Goal: Task Accomplishment & Management: Complete application form

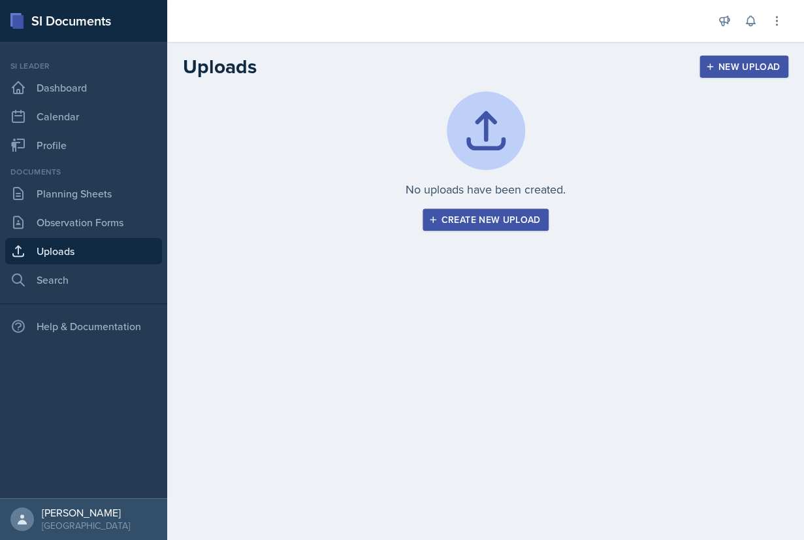
click at [481, 221] on div "Create new upload" at bounding box center [486, 219] width 110 height 10
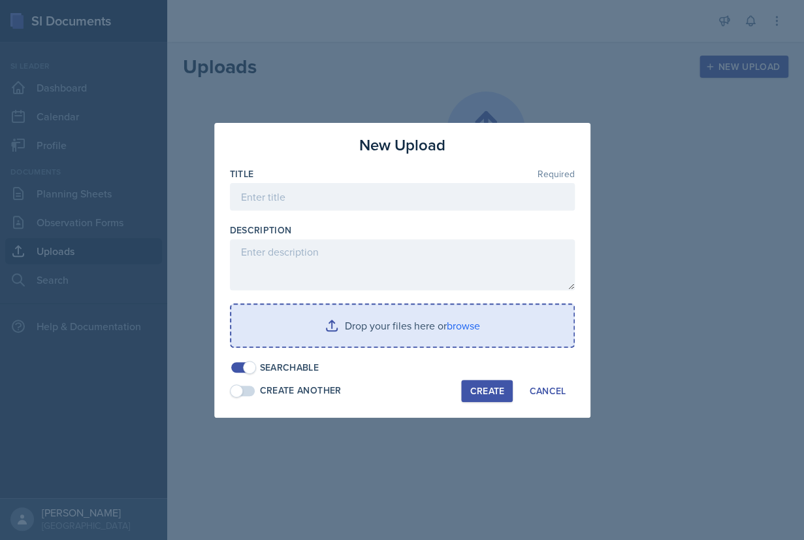
click at [463, 325] on input "file" at bounding box center [402, 326] width 342 height 42
click at [465, 326] on input "file" at bounding box center [402, 326] width 342 height 42
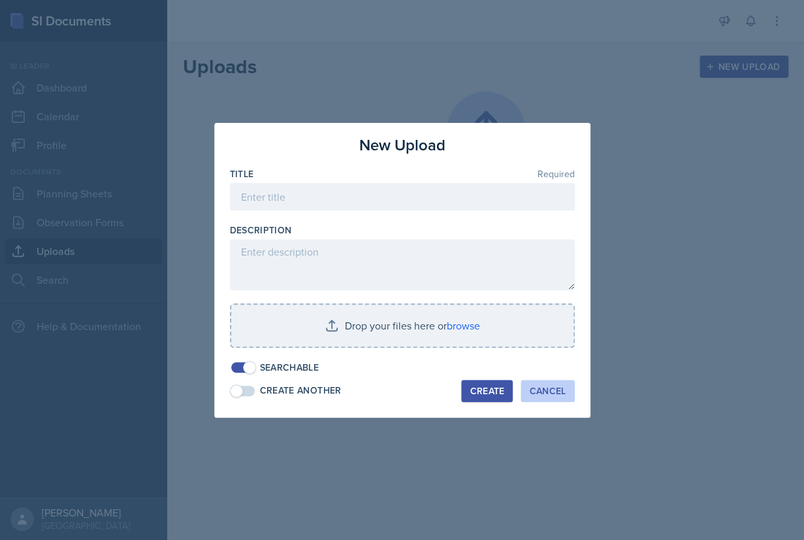
click at [541, 394] on div "Cancel" at bounding box center [547, 391] width 37 height 10
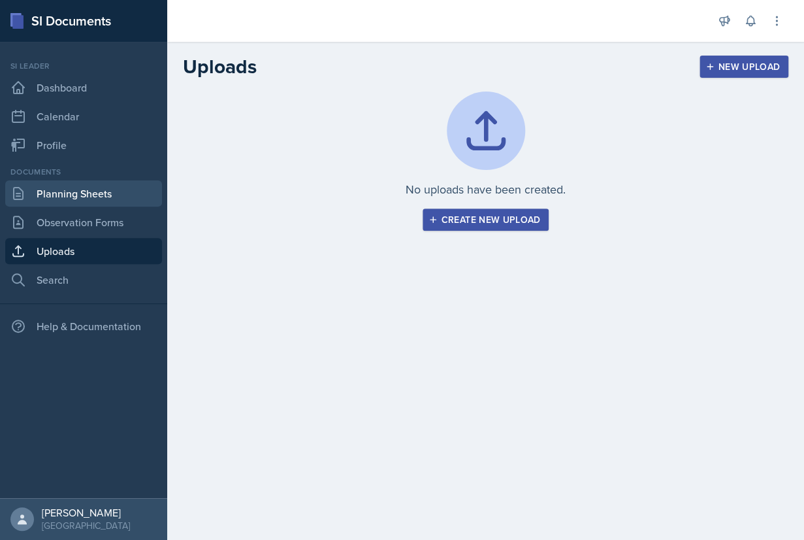
click at [74, 190] on link "Planning Sheets" at bounding box center [83, 193] width 157 height 26
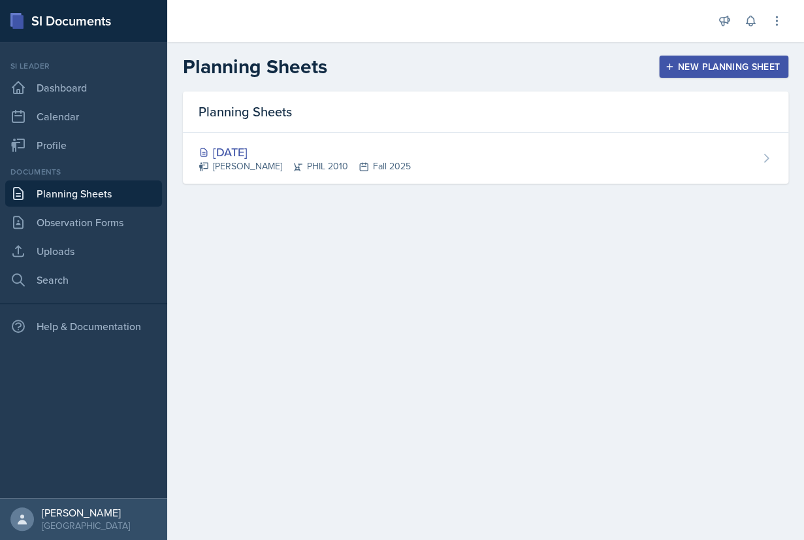
click at [715, 69] on div "New Planning Sheet" at bounding box center [724, 66] width 112 height 10
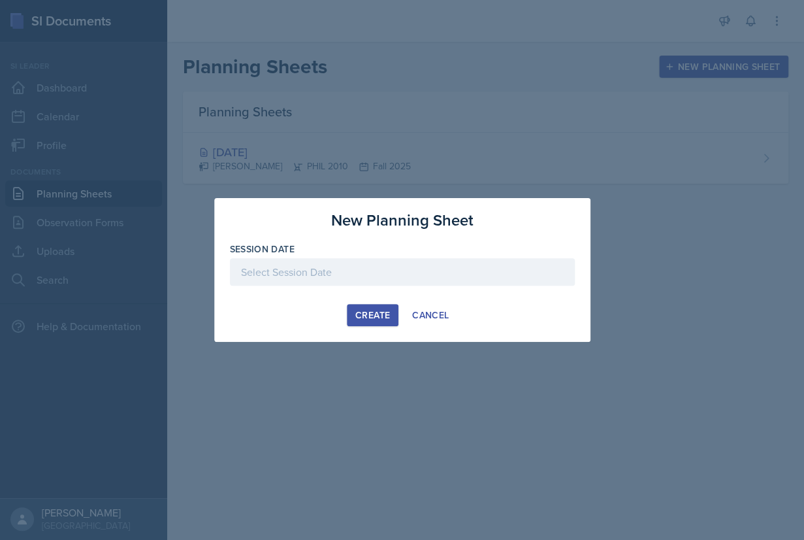
click at [391, 266] on div at bounding box center [402, 271] width 345 height 27
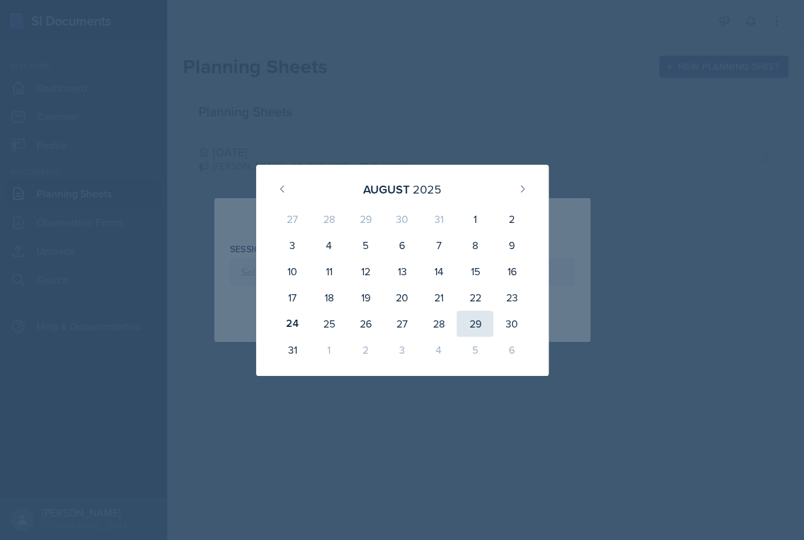
click at [469, 323] on div "29" at bounding box center [475, 323] width 37 height 26
type input "[DATE]"
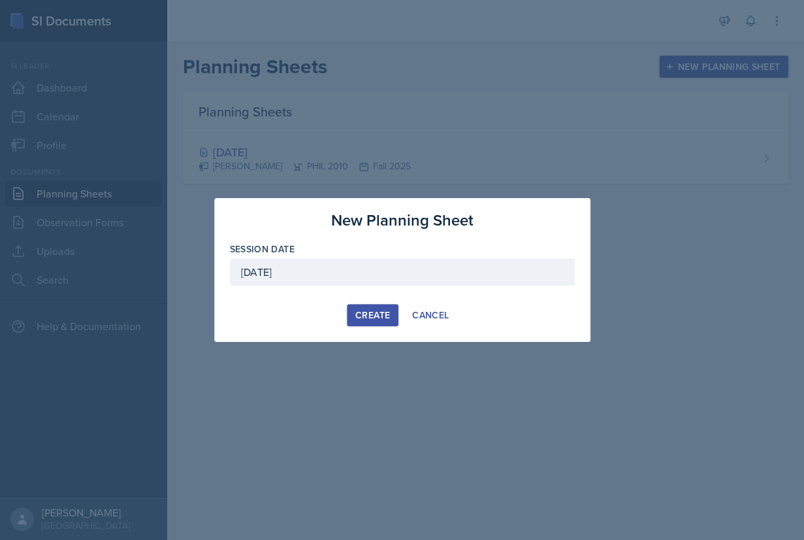
click at [378, 315] on div "Create" at bounding box center [372, 315] width 35 height 10
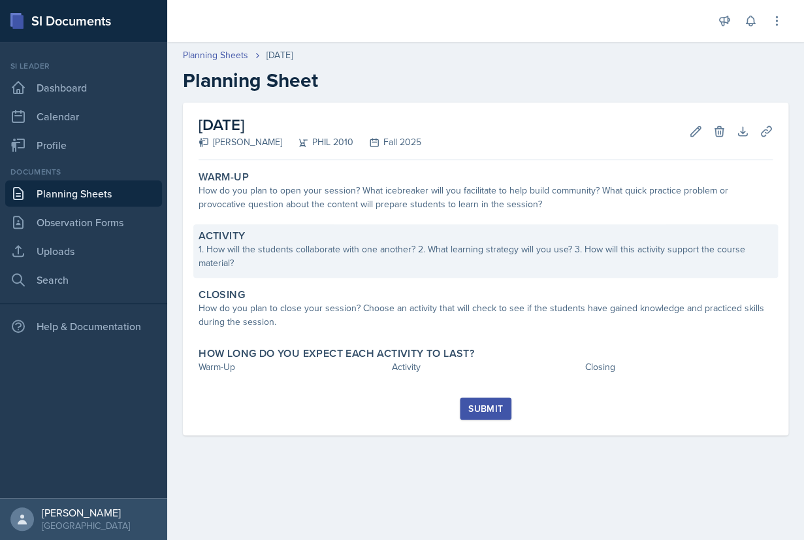
click at [386, 253] on div "1. How will the students collaborate with one another? 2. What learning strateg…" at bounding box center [486, 255] width 574 height 27
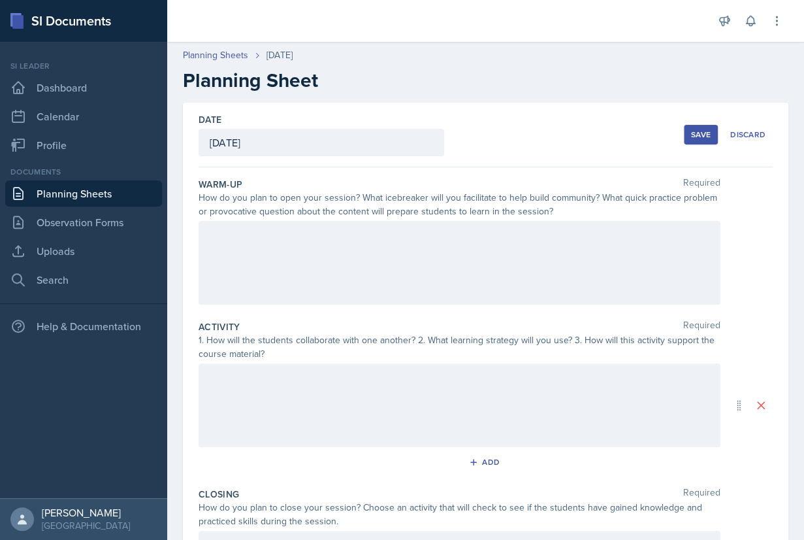
click at [412, 250] on div at bounding box center [460, 263] width 522 height 84
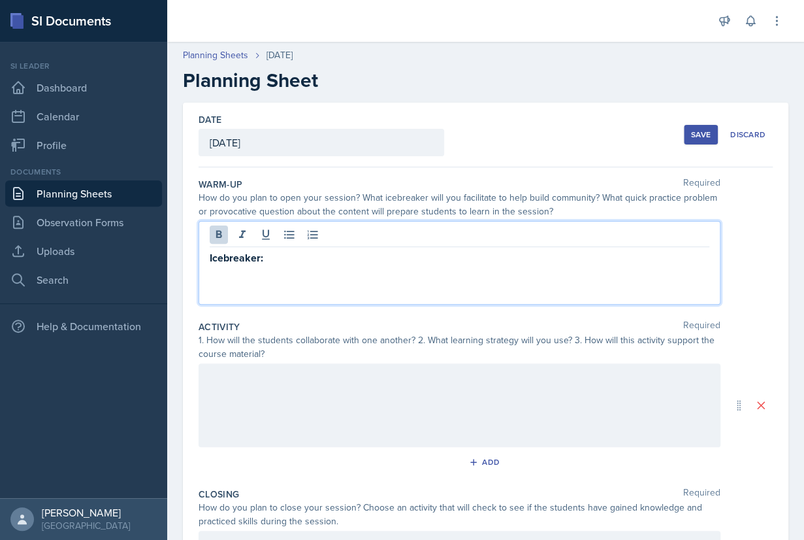
click at [443, 272] on div "Icebreaker:" at bounding box center [460, 263] width 522 height 84
click at [421, 257] on p "Icebreaker:" at bounding box center [460, 258] width 500 height 16
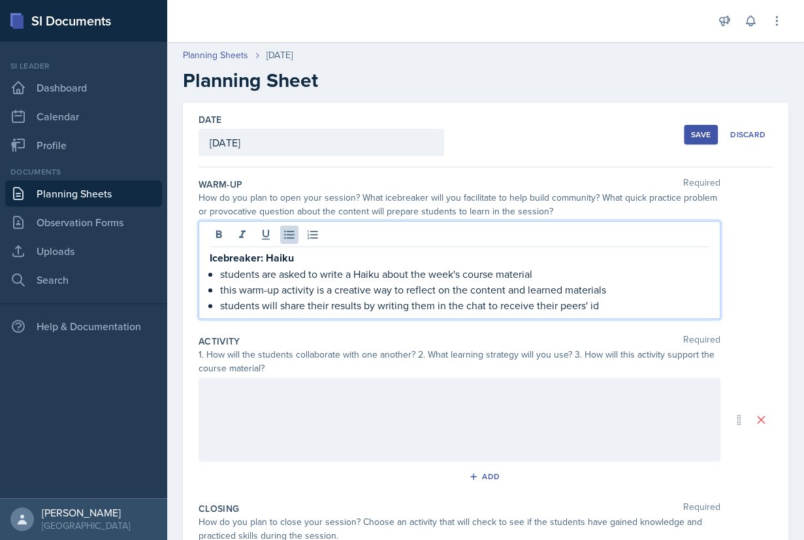
click at [512, 306] on p "students will share their results by writing them in the chat to receive their …" at bounding box center [464, 305] width 489 height 16
click at [671, 299] on p "students will share their results by writing them in the chat to interact and r…" at bounding box center [464, 305] width 489 height 16
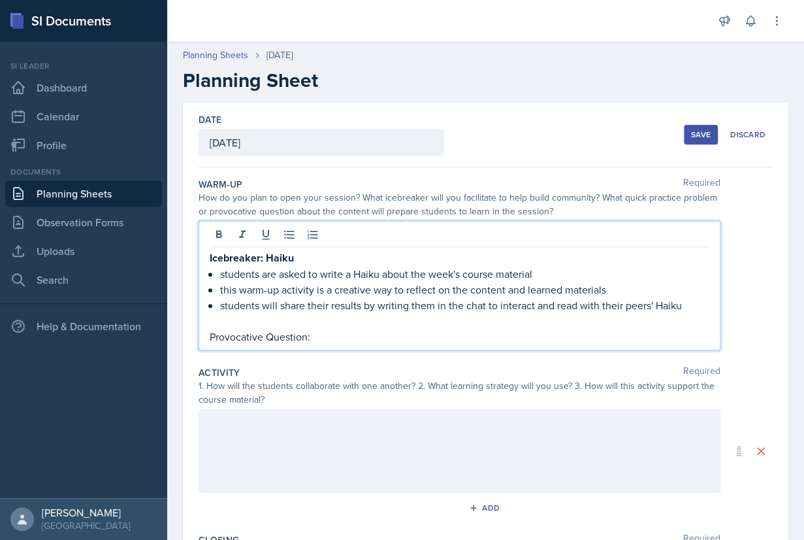
click at [689, 306] on p "students will share their results by writing them in the chat to interact and r…" at bounding box center [464, 305] width 489 height 16
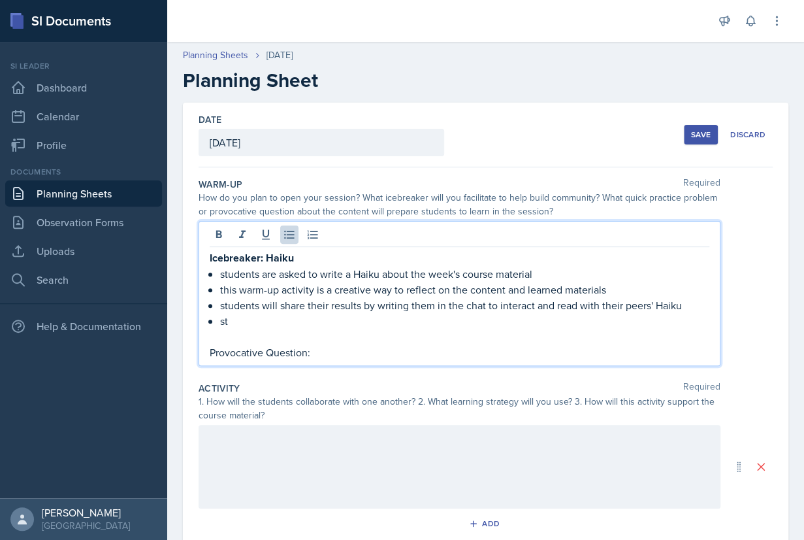
click at [227, 277] on p "students are asked to write a Haiku about the week's course material" at bounding box center [464, 274] width 489 height 16
click at [225, 295] on p "this warm-up activity is a creative way to reflect on the content and learned m…" at bounding box center [464, 290] width 489 height 16
click at [225, 310] on p "students will share their results by writing them in the chat to interact and r…" at bounding box center [464, 305] width 489 height 16
drag, startPoint x: 235, startPoint y: 325, endPoint x: 223, endPoint y: 325, distance: 12.4
click at [223, 325] on p "st" at bounding box center [464, 321] width 489 height 16
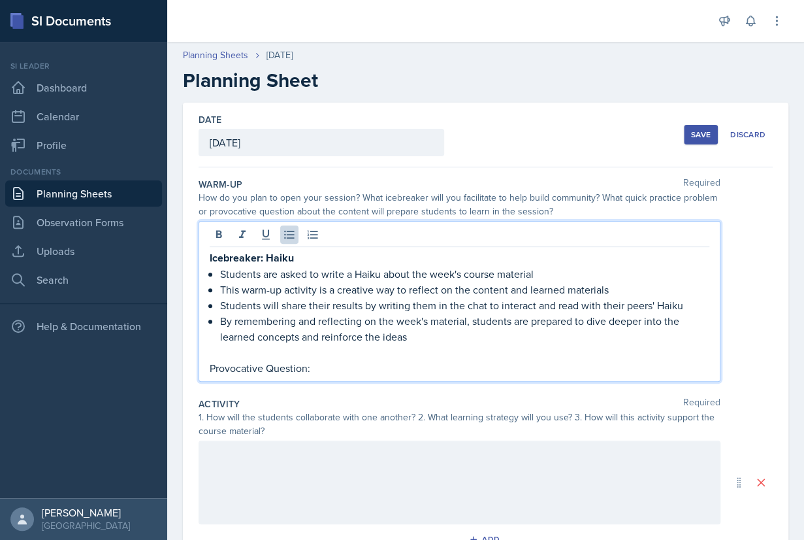
click at [320, 367] on p "Provocative Question:" at bounding box center [460, 368] width 500 height 16
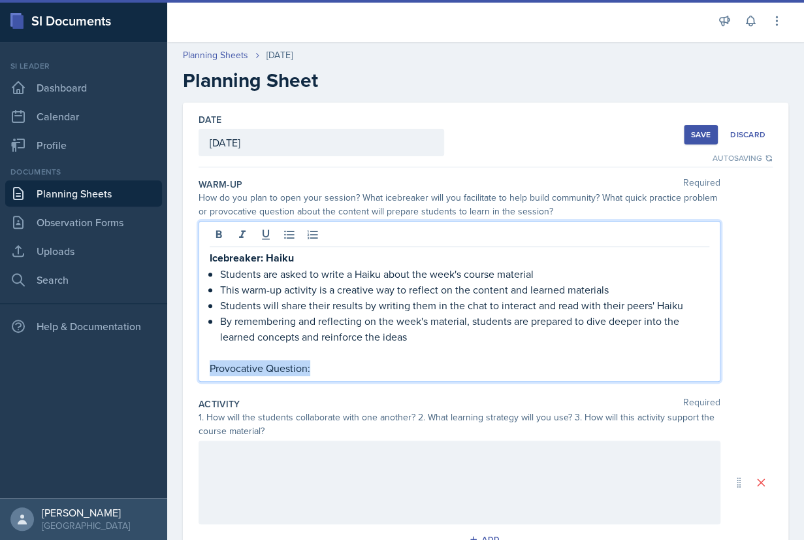
drag, startPoint x: 320, startPoint y: 369, endPoint x: 174, endPoint y: 371, distance: 145.7
click at [199, 371] on div "Icebreaker: Haiku Students are asked to write a Haiku about the week's course m…" at bounding box center [460, 301] width 522 height 161
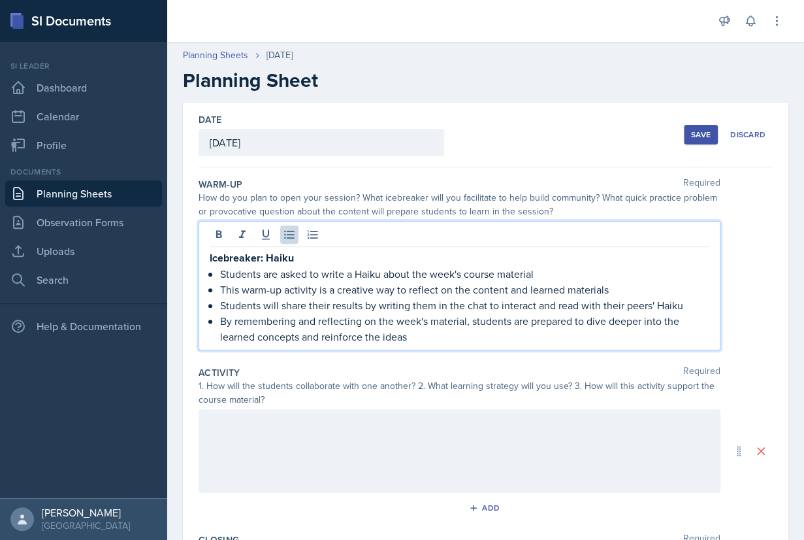
click at [267, 446] on div at bounding box center [460, 451] width 522 height 84
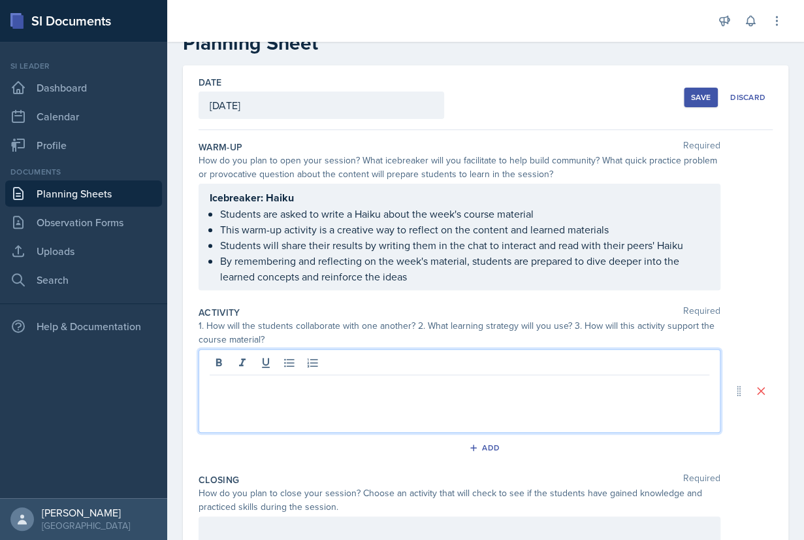
scroll to position [33, 0]
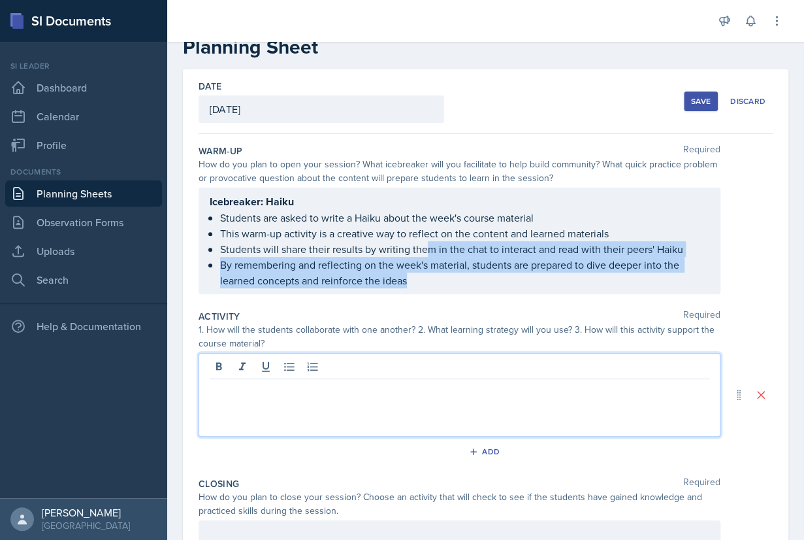
click at [427, 279] on ul "Students are asked to write a Haiku about the week's course material This warm-…" at bounding box center [464, 249] width 489 height 78
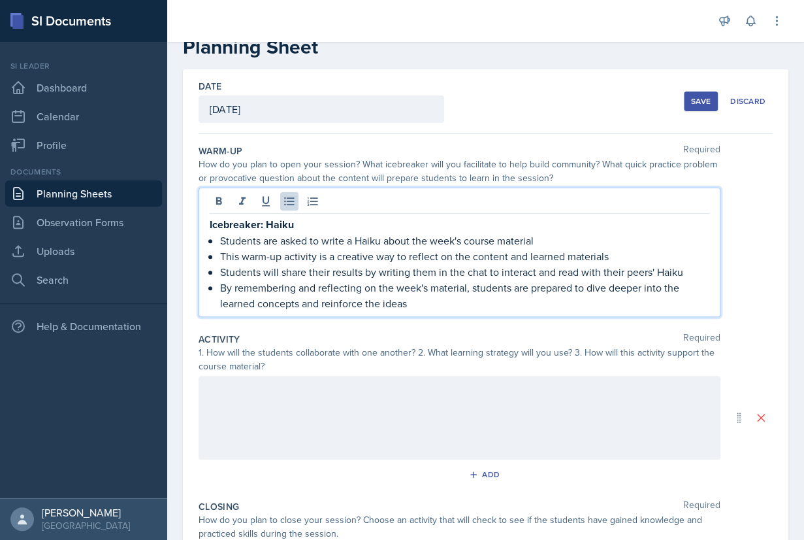
click at [424, 312] on div "Icebreaker: Haiku Students are asked to write a Haiku about the week's course m…" at bounding box center [460, 252] width 522 height 129
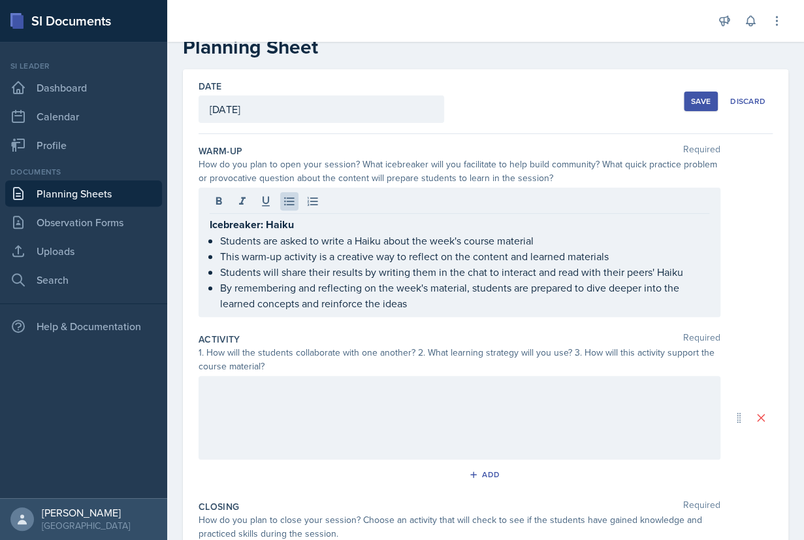
click at [424, 312] on div "Icebreaker: Haiku Students are asked to write a Haiku about the week's course m…" at bounding box center [460, 252] width 522 height 129
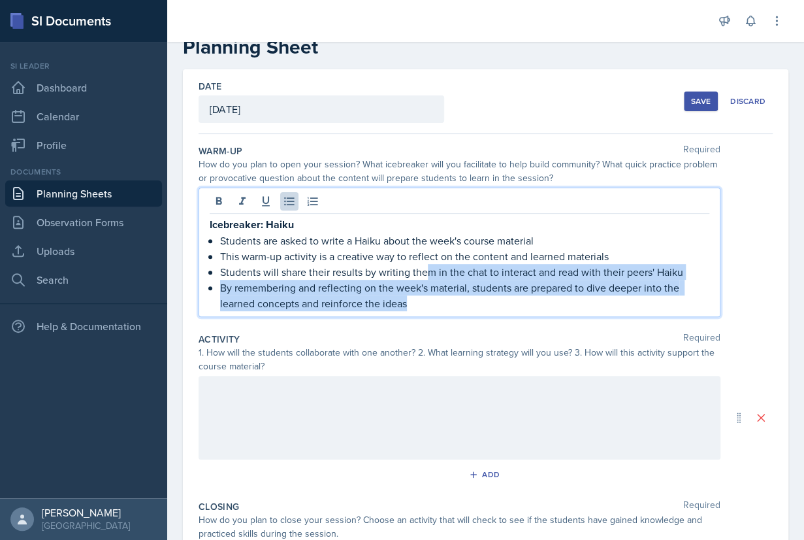
click at [456, 301] on p "By remembering and reflecting on the week's material, students are prepared to …" at bounding box center [464, 295] width 489 height 31
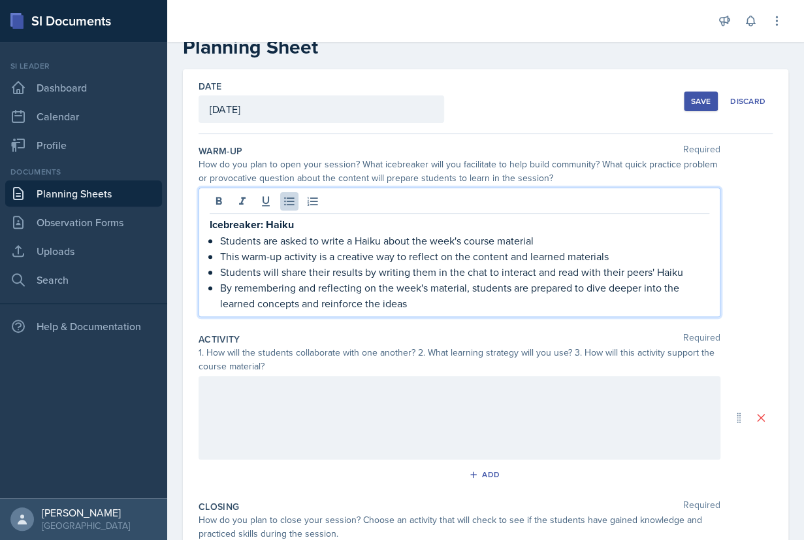
click at [340, 442] on div at bounding box center [460, 418] width 522 height 84
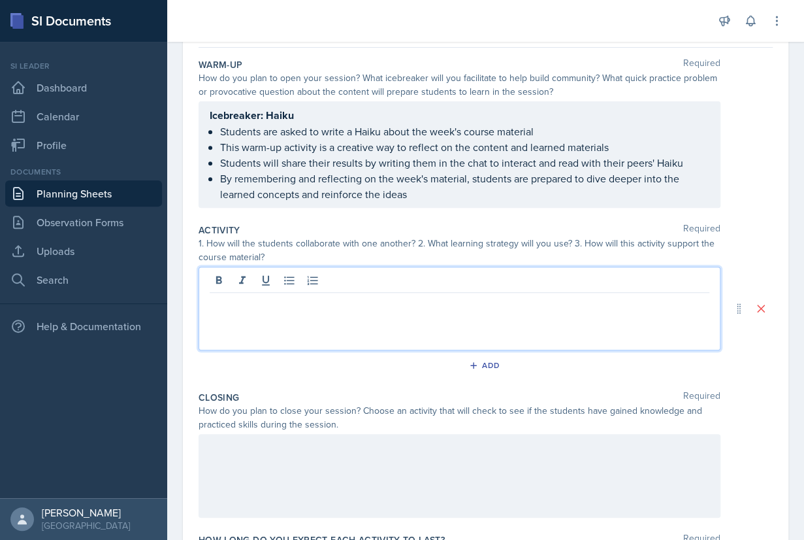
scroll to position [122, 0]
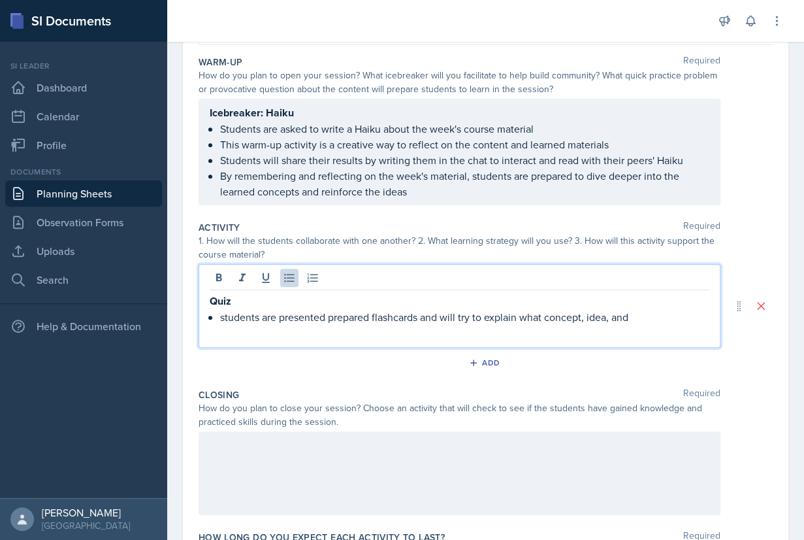
click at [589, 320] on p "students are presented prepared flashcards and will try to explain what concept…" at bounding box center [464, 317] width 489 height 16
click at [639, 317] on p "students are presented prepared flashcards and will try to explain what concept…" at bounding box center [464, 317] width 489 height 16
click at [639, 316] on p "students are presented prepared flashcards and will try to explain what concept…" at bounding box center [464, 317] width 489 height 16
click at [290, 303] on p "Quiz" at bounding box center [460, 301] width 500 height 16
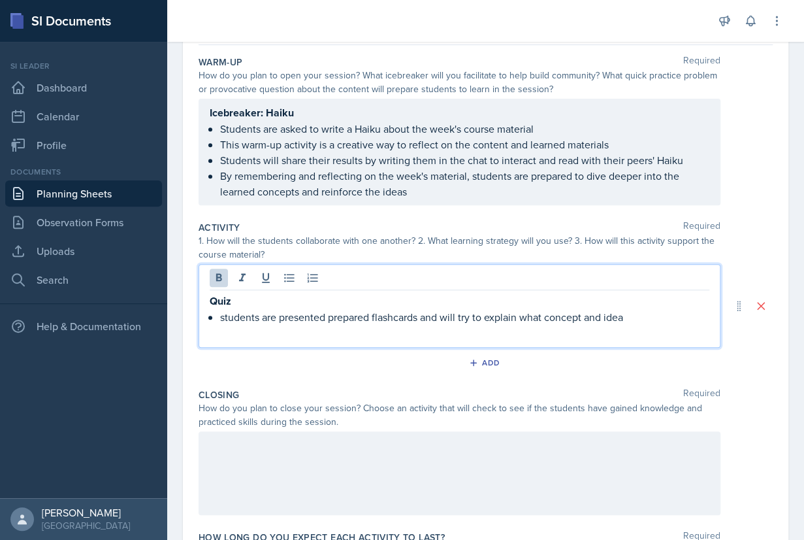
click at [644, 320] on p "students are presented prepared flashcards and will try to explain what concept…" at bounding box center [464, 317] width 489 height 16
click at [330, 317] on p "students are presented prepared flashcards and will try to explain what concept…" at bounding box center [464, 317] width 489 height 16
click at [623, 312] on p "students will view prepared flashcards and will try to explain what concept and…" at bounding box center [464, 317] width 489 height 16
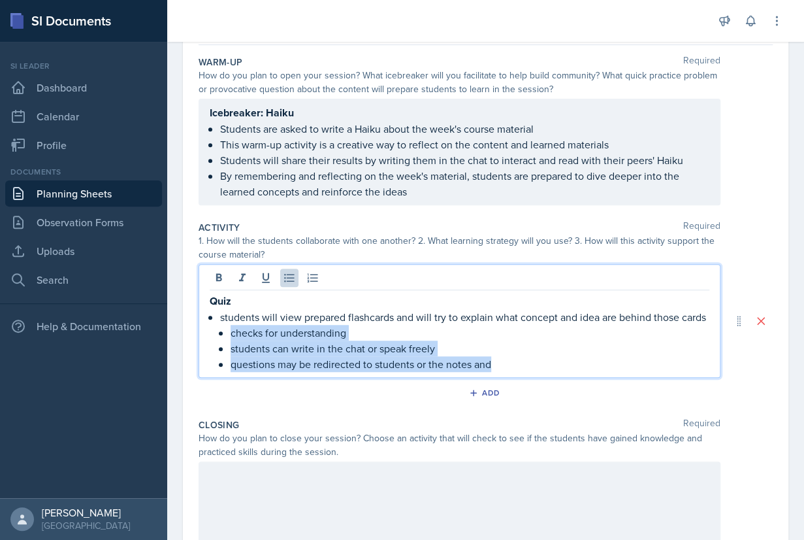
drag, startPoint x: 503, startPoint y: 363, endPoint x: 220, endPoint y: 333, distance: 283.9
click at [220, 333] on div "Quiz students will view prepared flashcards and will try to explain what concep…" at bounding box center [460, 332] width 500 height 79
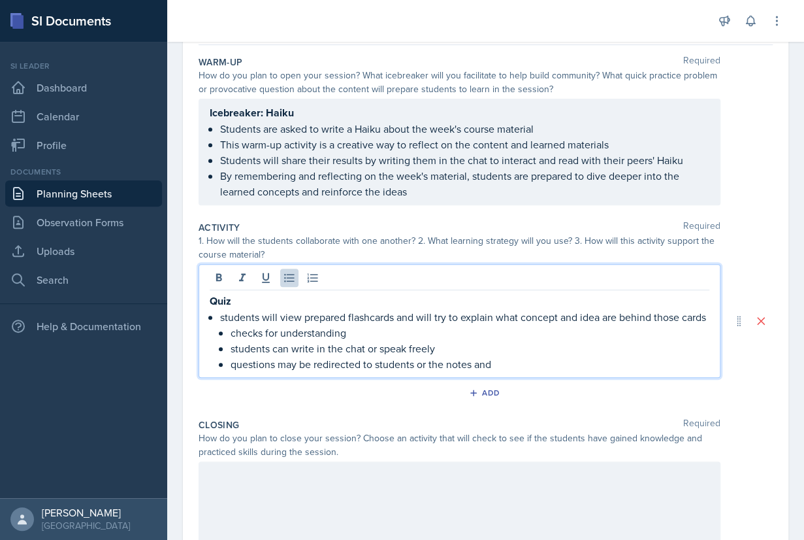
click at [710, 320] on p "students will view prepared flashcards and will try to explain what concept and…" at bounding box center [464, 317] width 489 height 16
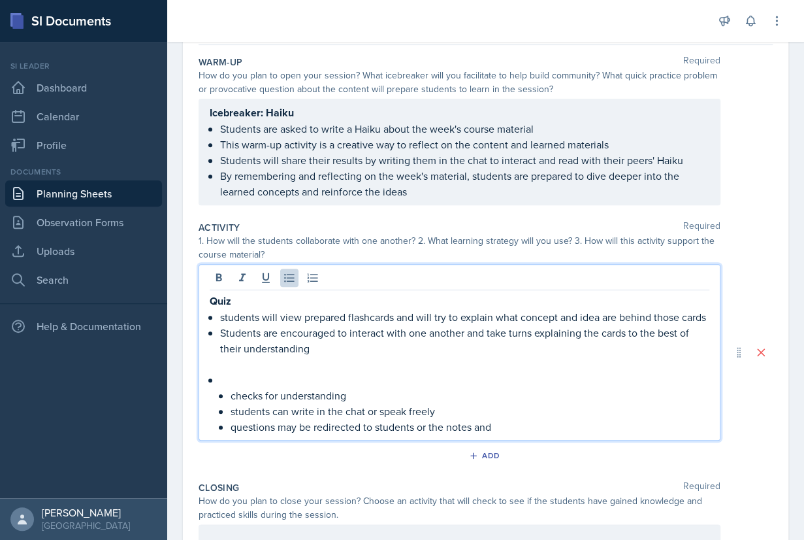
click at [334, 351] on p "Students are encouraged to interact with one another and take turns explaining …" at bounding box center [464, 340] width 489 height 31
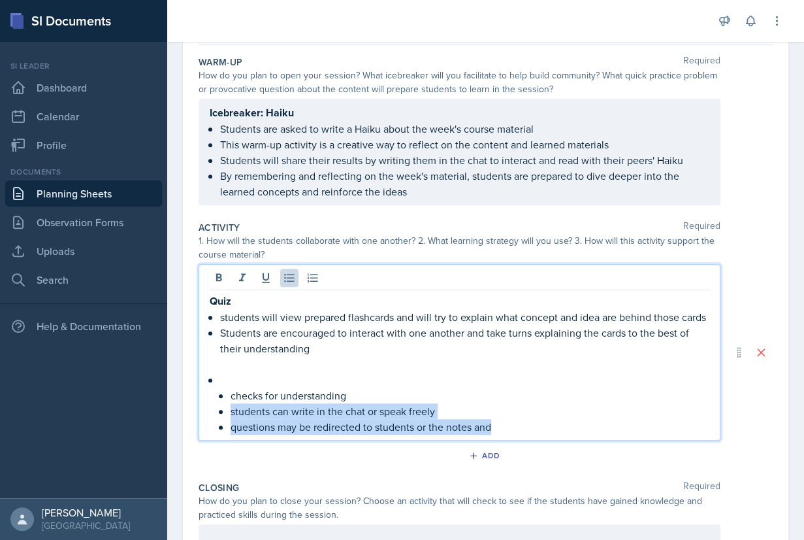
drag, startPoint x: 506, startPoint y: 429, endPoint x: 216, endPoint y: 416, distance: 290.4
click at [216, 416] on div "Quiz students will view prepared flashcards and will try to explain what concep…" at bounding box center [460, 364] width 500 height 142
copy ul "students can write in the chat or speak freely questions may be redirected to s…"
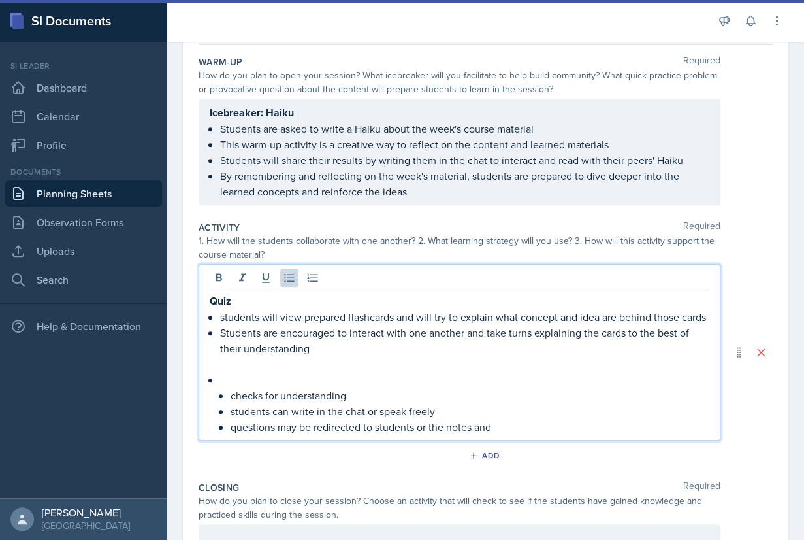
click at [337, 346] on p "Students are encouraged to interact with one another and take turns explaining …" at bounding box center [464, 340] width 489 height 31
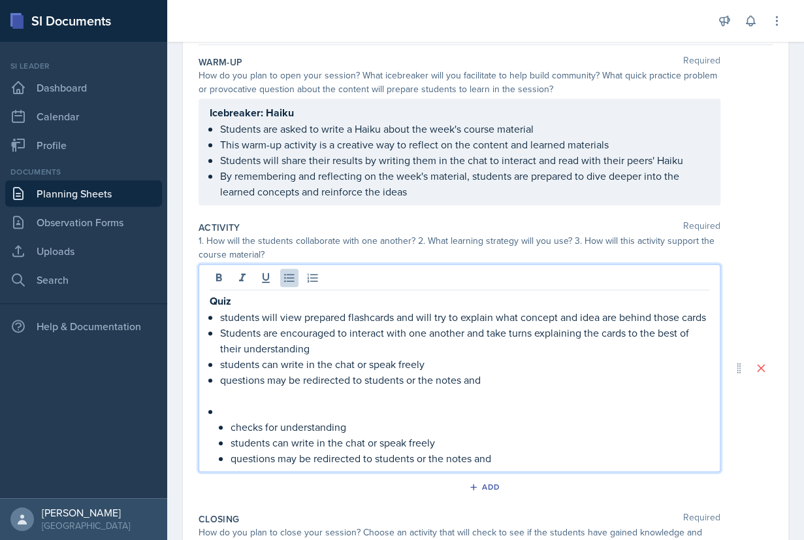
click at [223, 364] on p "students can write in the chat or speak freely" at bounding box center [464, 364] width 489 height 16
click at [226, 384] on p "questions may be redirected to students or the notes and" at bounding box center [464, 380] width 489 height 16
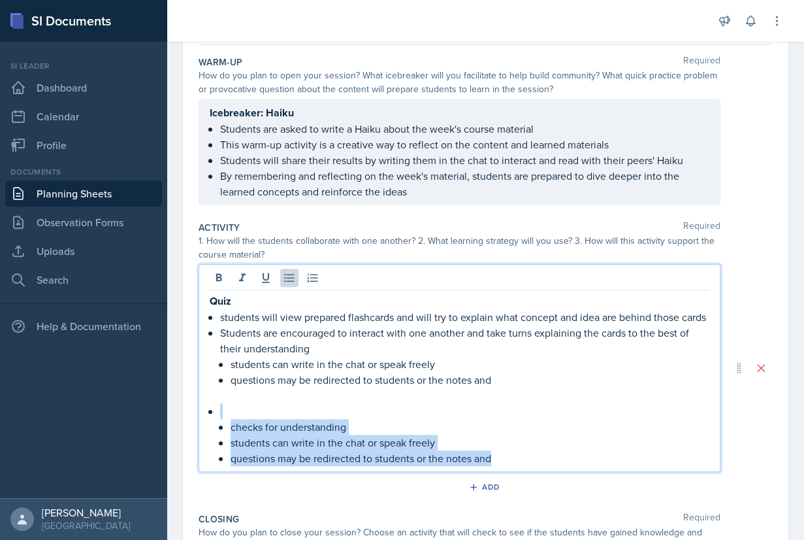
drag, startPoint x: 498, startPoint y: 458, endPoint x: 184, endPoint y: 410, distance: 317.9
click at [199, 410] on div "Quiz students will view prepared flashcards and will try to explain what concep…" at bounding box center [460, 368] width 522 height 208
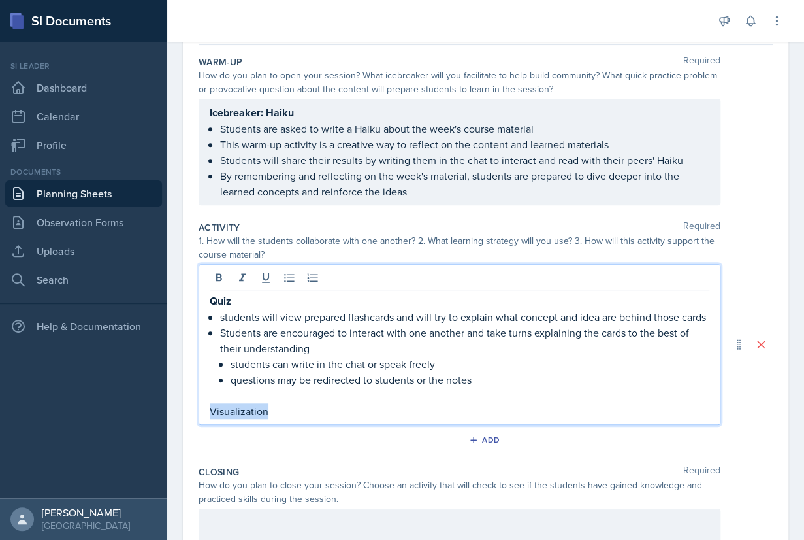
drag, startPoint x: 288, startPoint y: 409, endPoint x: 182, endPoint y: 405, distance: 106.6
click at [199, 408] on div "Quiz students will view prepared flashcards and will try to explain what concep…" at bounding box center [460, 344] width 522 height 161
click at [293, 409] on p "Visualization" at bounding box center [460, 411] width 500 height 16
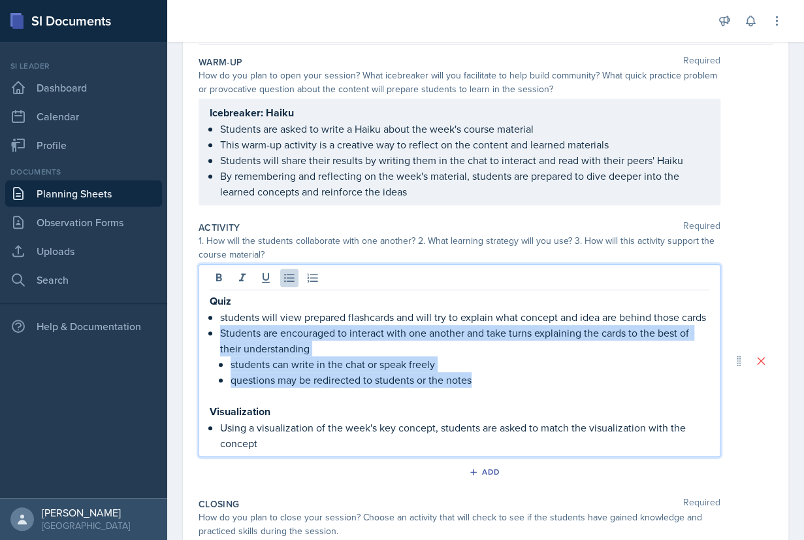
drag, startPoint x: 486, startPoint y: 380, endPoint x: 218, endPoint y: 338, distance: 271.1
click at [218, 338] on div "Quiz students will view prepared flashcards and will try to explain what concep…" at bounding box center [460, 372] width 500 height 158
copy li "Students are encouraged to interact with one another and take turns explaining …"
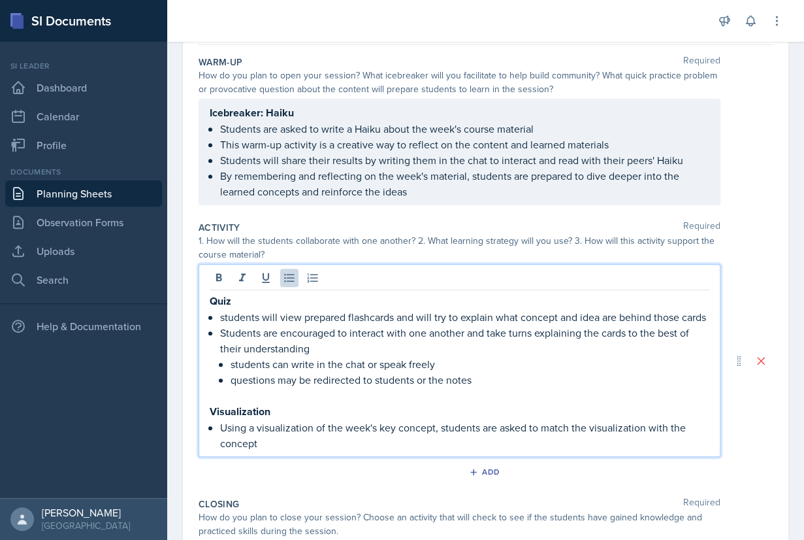
click at [275, 446] on p "Using a visualization of the week's key concept, students are asked to match th…" at bounding box center [464, 435] width 489 height 31
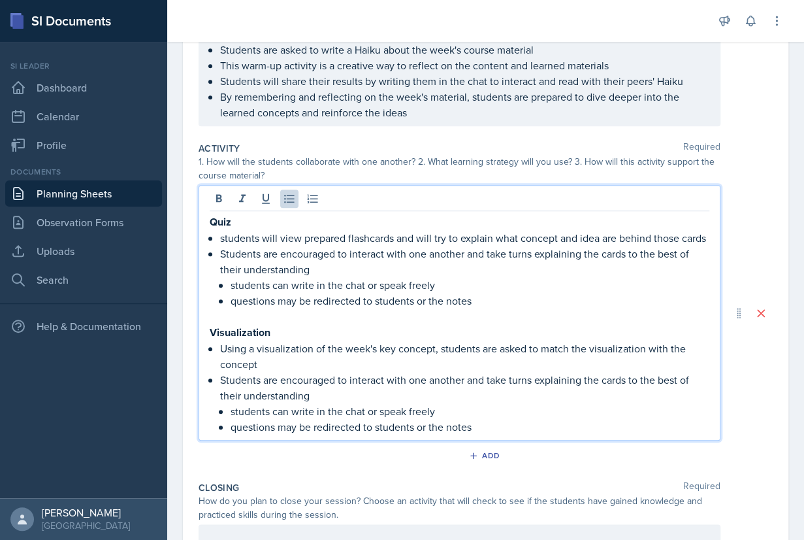
scroll to position [202, 0]
drag, startPoint x: 325, startPoint y: 395, endPoint x: 488, endPoint y: 382, distance: 163.9
click at [488, 382] on p "Students are encouraged to interact with one another and take turns explaining …" at bounding box center [464, 386] width 489 height 31
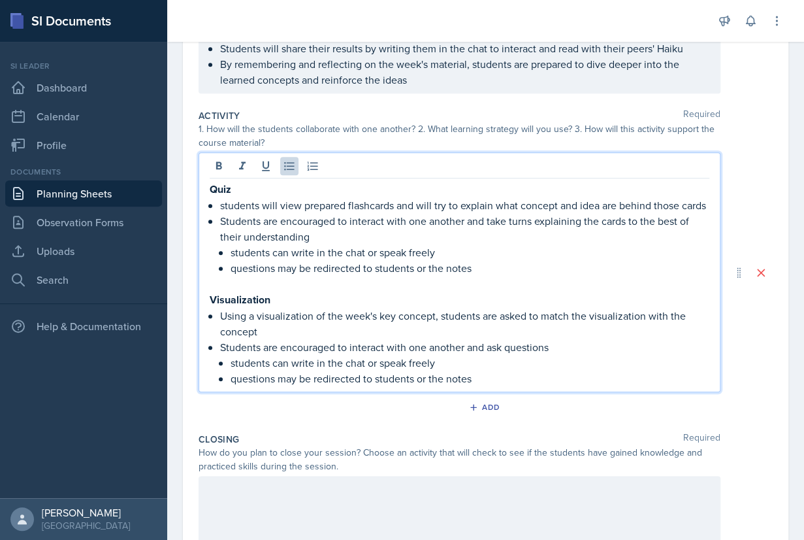
scroll to position [235, 0]
click at [507, 377] on p "questions may be redirected to students or the notes" at bounding box center [470, 378] width 479 height 16
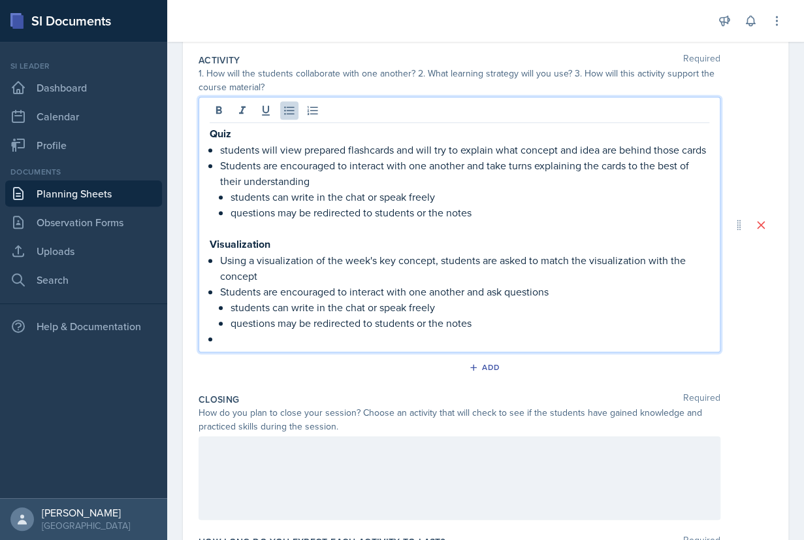
scroll to position [315, 0]
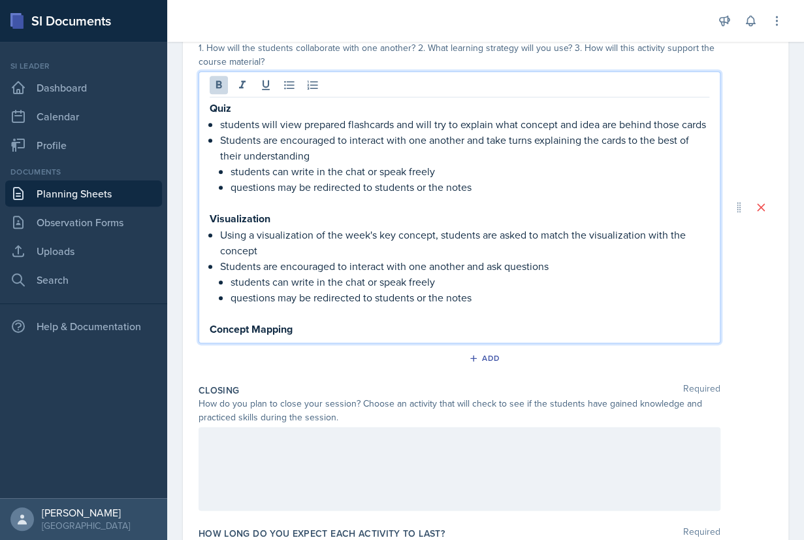
click at [318, 333] on p "Concept Mapping" at bounding box center [460, 329] width 500 height 16
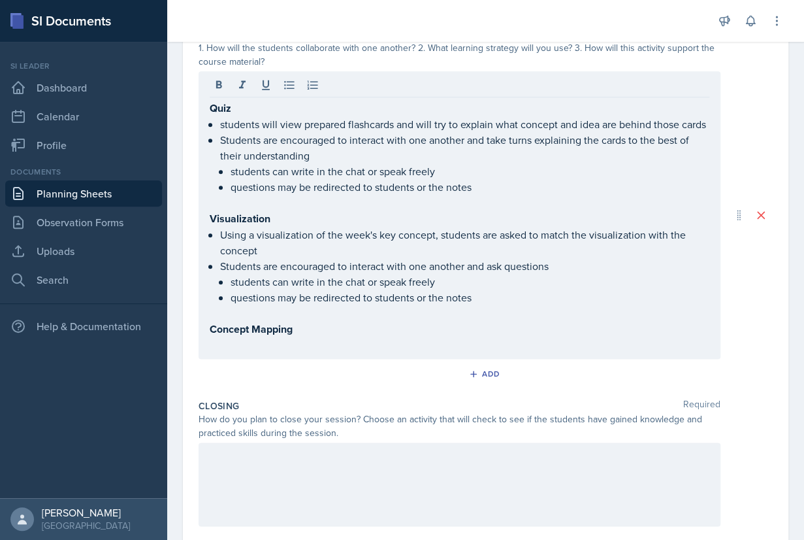
click at [305, 337] on p at bounding box center [460, 345] width 500 height 16
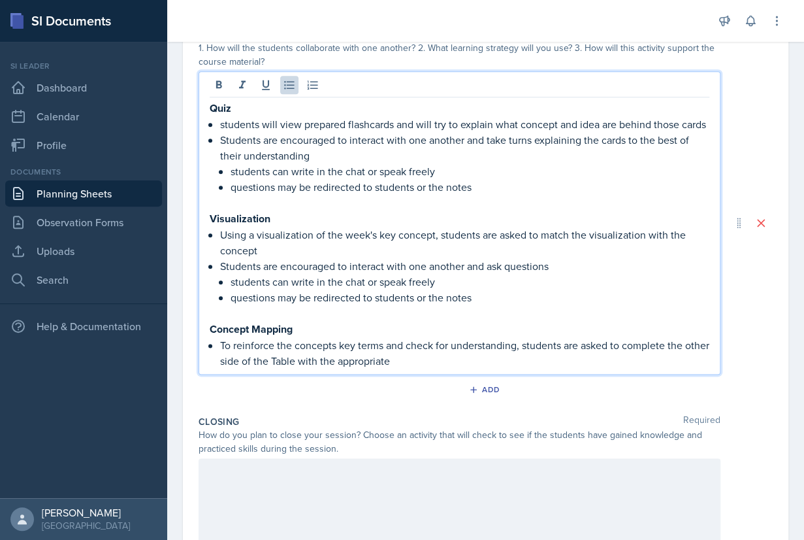
click at [336, 346] on p "To reinforce the concepts key terms and check for understanding, students are a…" at bounding box center [464, 352] width 489 height 31
click at [450, 363] on p "To reinforce the concept's key terms and check for understanding, students are …" at bounding box center [464, 352] width 489 height 31
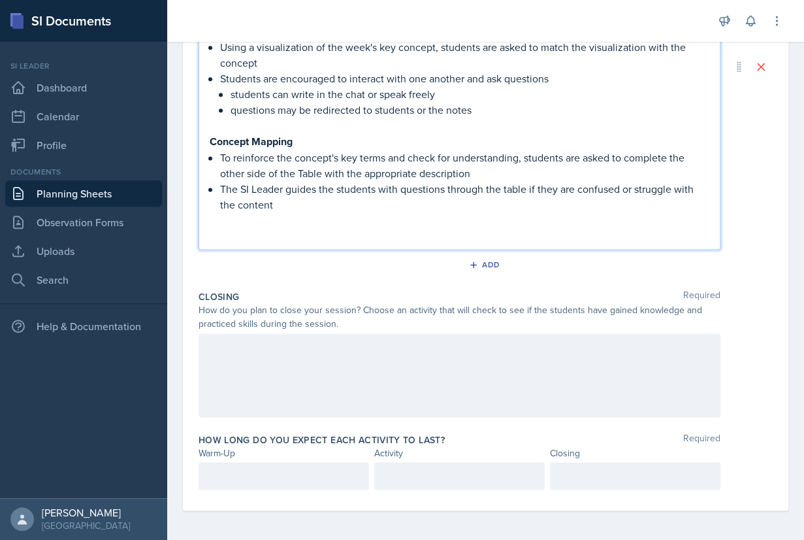
click at [435, 357] on div at bounding box center [460, 375] width 522 height 84
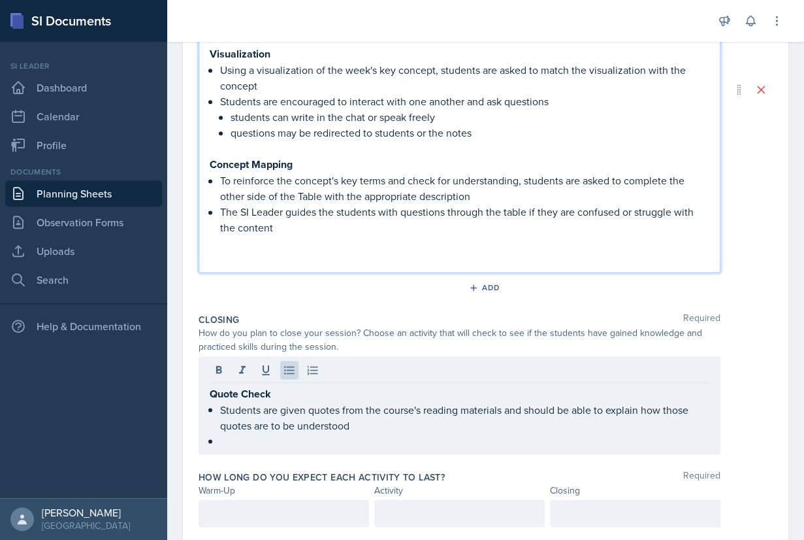
scroll to position [503, 0]
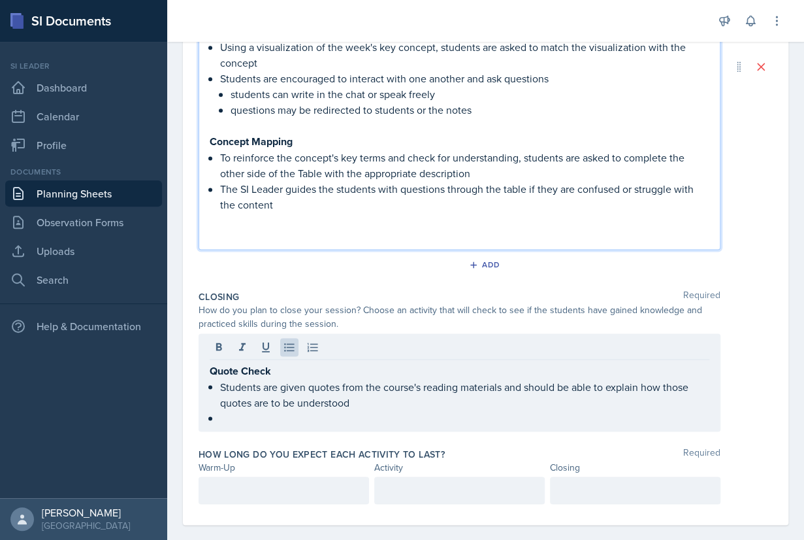
click at [305, 173] on p "To reinforce the concept's key terms and check for understanding, students are …" at bounding box center [464, 165] width 489 height 31
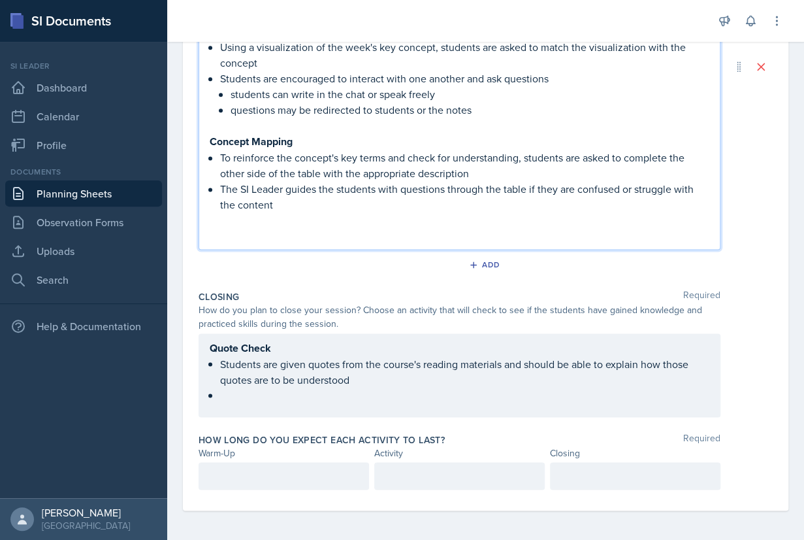
click at [360, 212] on p at bounding box center [460, 220] width 500 height 16
click at [325, 389] on ul "Students are given quotes from the course's reading materials and should be abl…" at bounding box center [464, 378] width 489 height 47
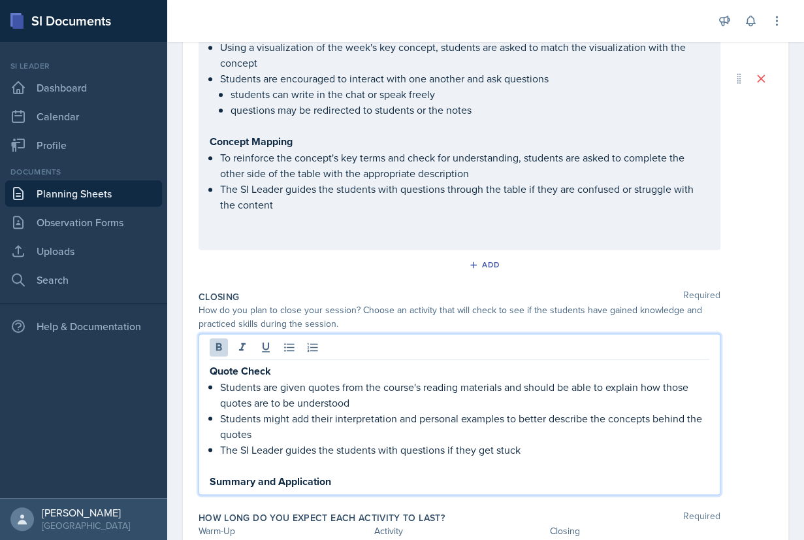
scroll to position [490, 0]
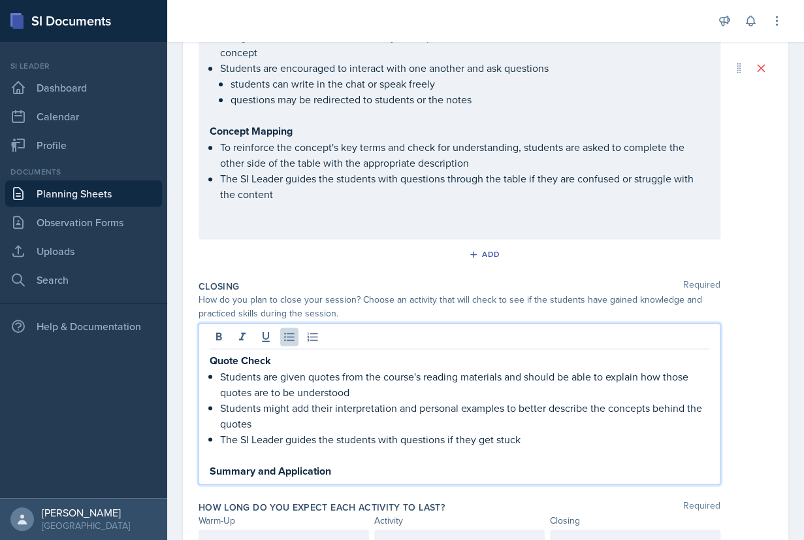
click at [544, 437] on p "The SI Leader guides the students with questions if they get stuck" at bounding box center [464, 439] width 489 height 16
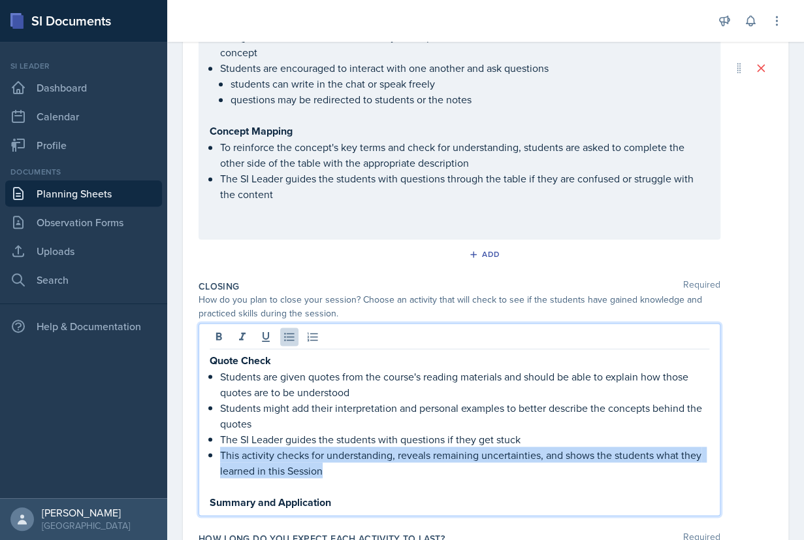
drag, startPoint x: 331, startPoint y: 469, endPoint x: 210, endPoint y: 454, distance: 121.8
click at [210, 454] on div "Quote Check Students are given quotes from the course's reading materials and s…" at bounding box center [460, 431] width 500 height 158
copy p "This activity checks for understanding, reveals remaining uncertainties, and sh…"
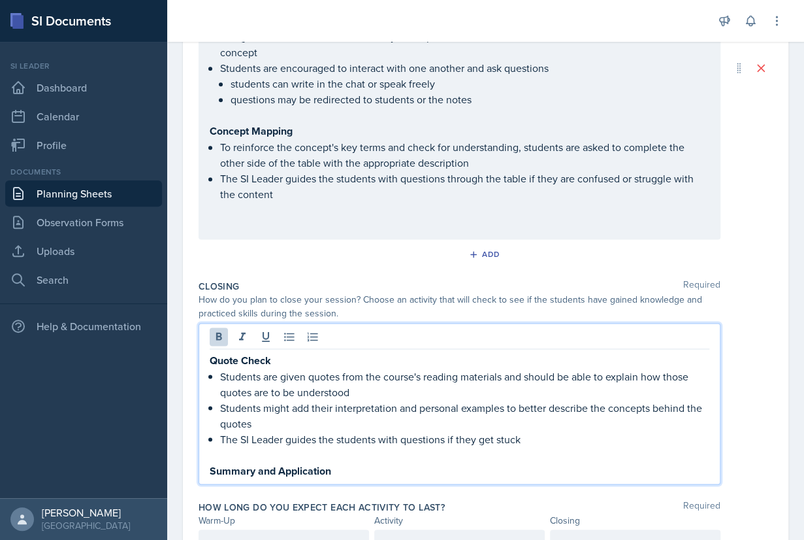
click at [344, 467] on p "Summary and Application" at bounding box center [460, 470] width 500 height 16
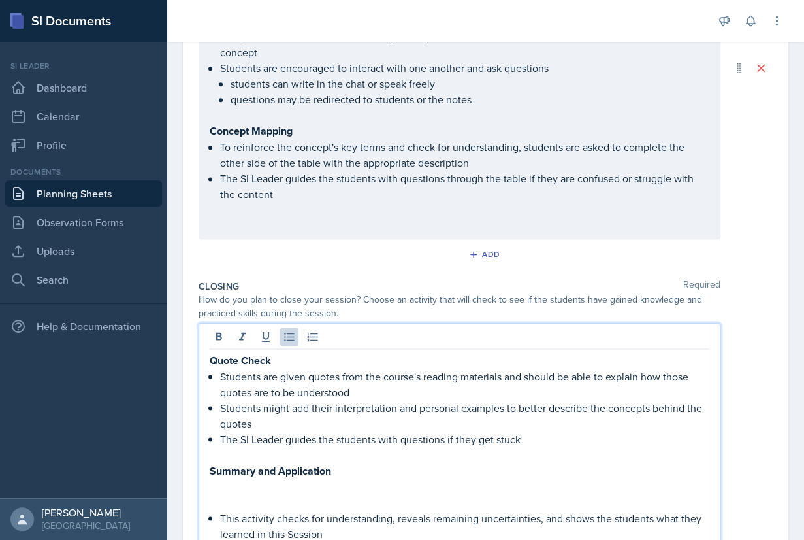
click at [231, 518] on p "This activity checks for understanding, reveals remaining uncertainties, and sh…" at bounding box center [464, 525] width 489 height 31
click at [296, 519] on p "Both Closing activity checks for understanding, reveals remaining uncertainties…" at bounding box center [464, 525] width 489 height 31
click at [355, 518] on p "Both closing activities checks for understanding, reveals remaining uncertainti…" at bounding box center [464, 525] width 489 height 31
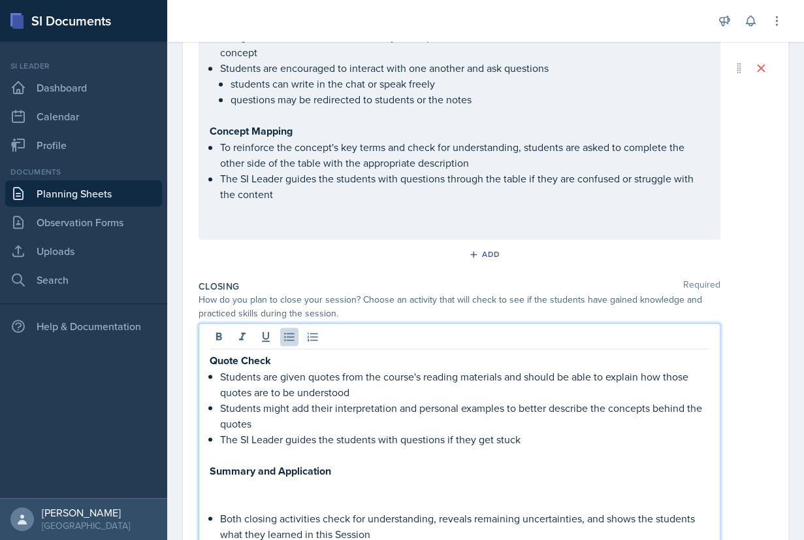
click at [476, 516] on p "Both closing activities check for understanding, reveals remaining uncertaintie…" at bounding box center [464, 525] width 489 height 31
click at [629, 516] on p "Both closing activities check for understanding, reveal remaining uncertainties…" at bounding box center [464, 525] width 489 height 31
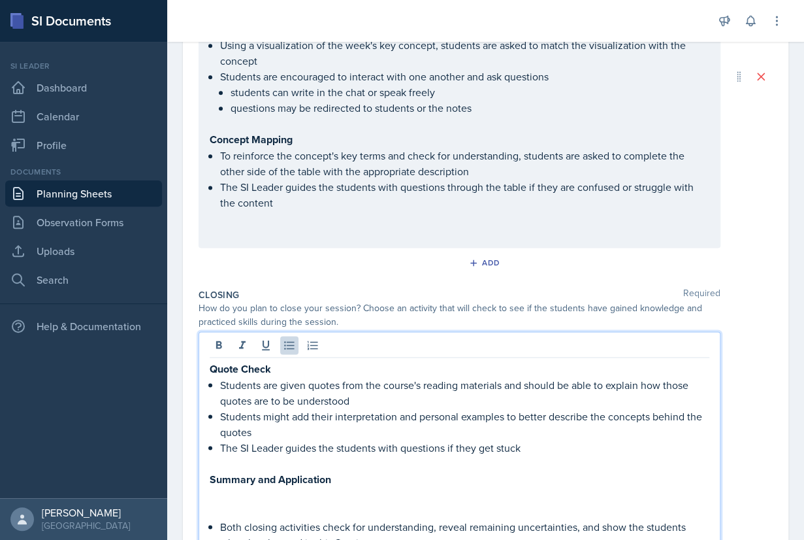
scroll to position [480, 0]
click at [308, 489] on p at bounding box center [460, 496] width 500 height 16
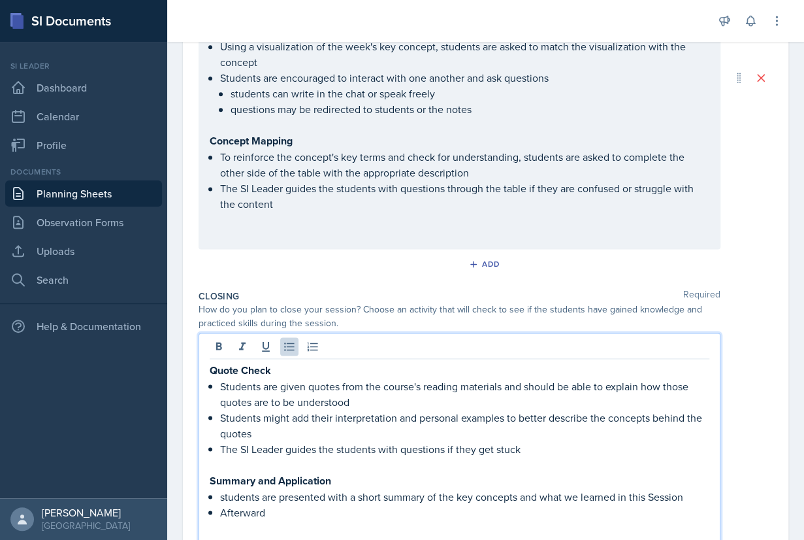
click at [225, 496] on p "students are presented with a short summary of the key concepts and what we lea…" at bounding box center [464, 496] width 489 height 16
drag, startPoint x: 278, startPoint y: 509, endPoint x: 223, endPoint y: 507, distance: 55.6
click at [223, 507] on p "Afterward" at bounding box center [464, 512] width 489 height 16
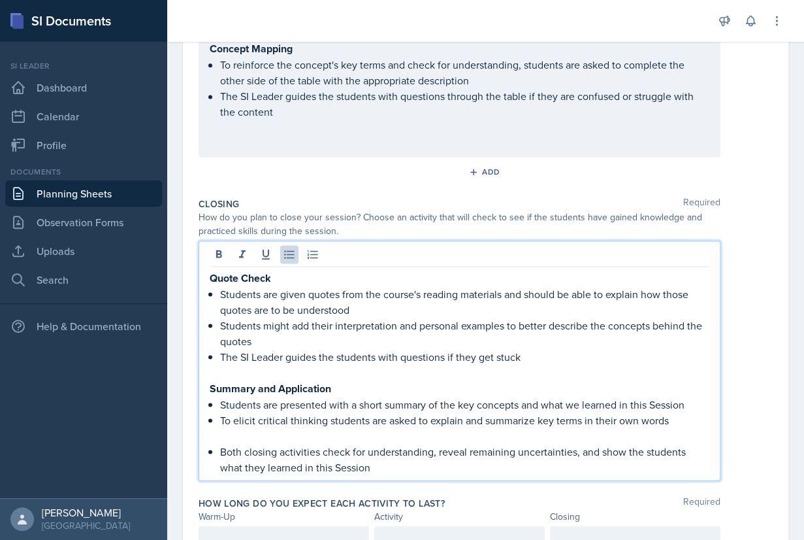
scroll to position [574, 0]
click at [220, 450] on li "Both closing activities check for understanding, reveal remaining uncertainties…" at bounding box center [464, 457] width 489 height 31
click at [225, 451] on p "Both closing activities check for understanding, reveal remaining uncertainties…" at bounding box center [464, 457] width 489 height 31
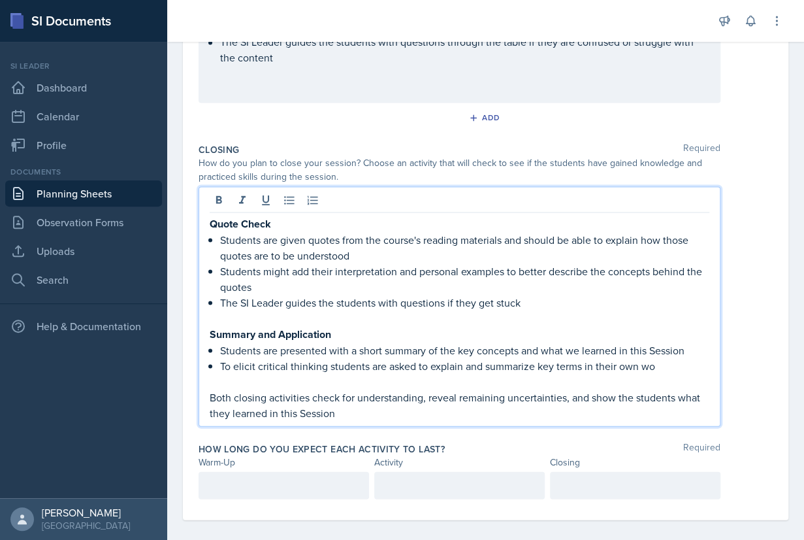
scroll to position [635, 0]
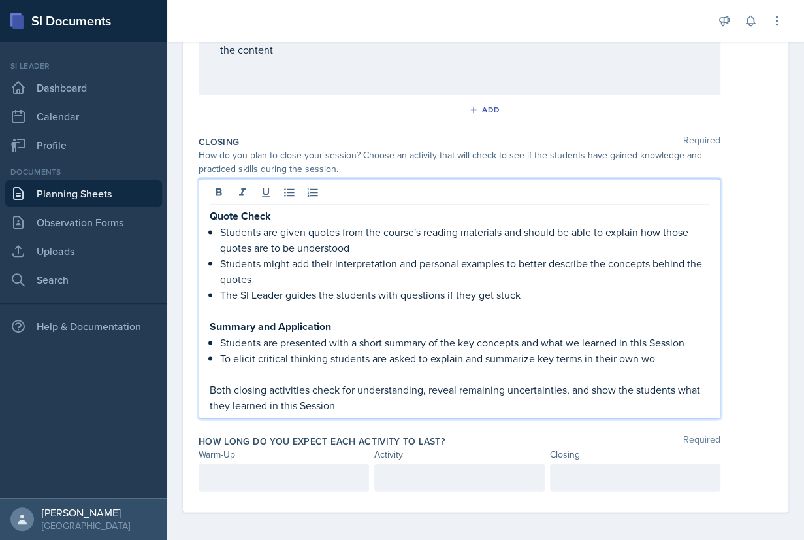
click at [654, 357] on p "To elicit critical thinking students are asked to explain and summarize key ter…" at bounding box center [464, 358] width 489 height 16
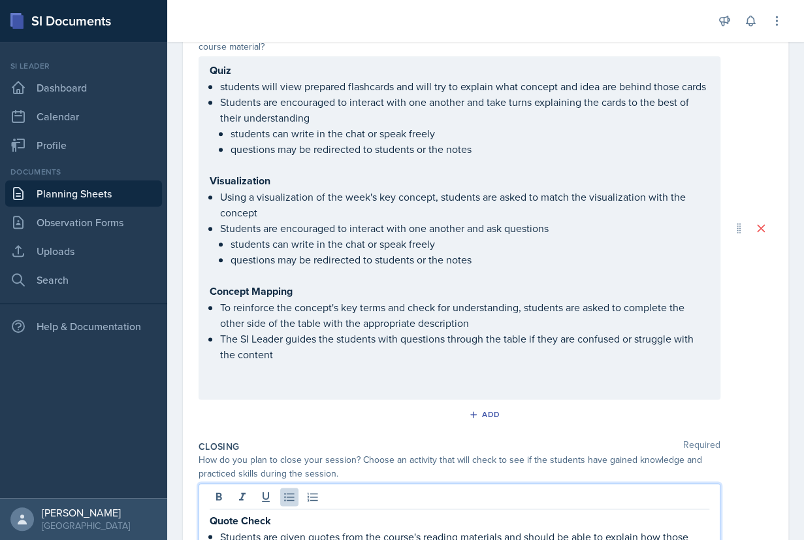
scroll to position [338, 0]
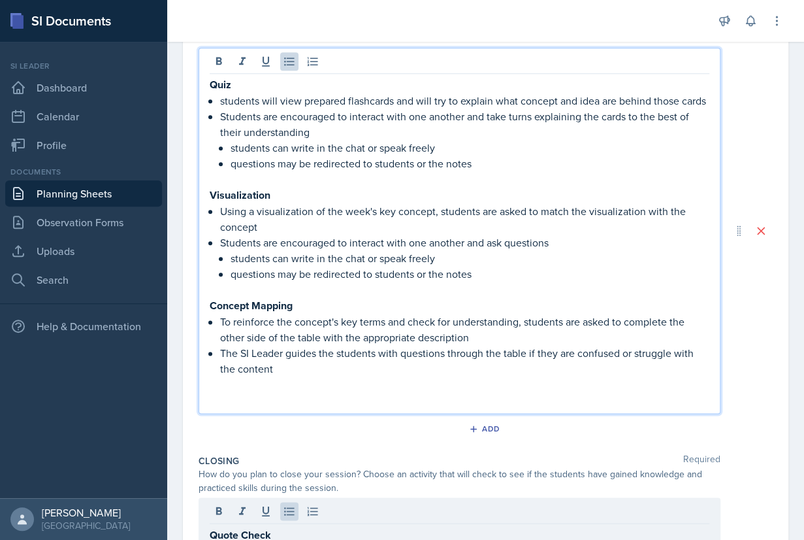
click at [234, 238] on li "Students are encouraged to interact with one another and ask questions students…" at bounding box center [464, 258] width 489 height 47
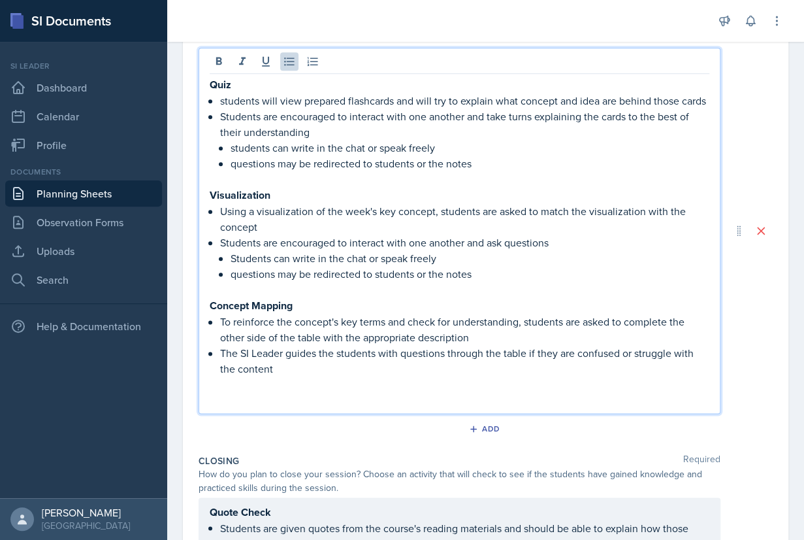
click at [238, 272] on p "questions may be redirected to students or the notes" at bounding box center [470, 274] width 479 height 16
click at [415, 297] on p "Concept Mapping" at bounding box center [460, 305] width 500 height 16
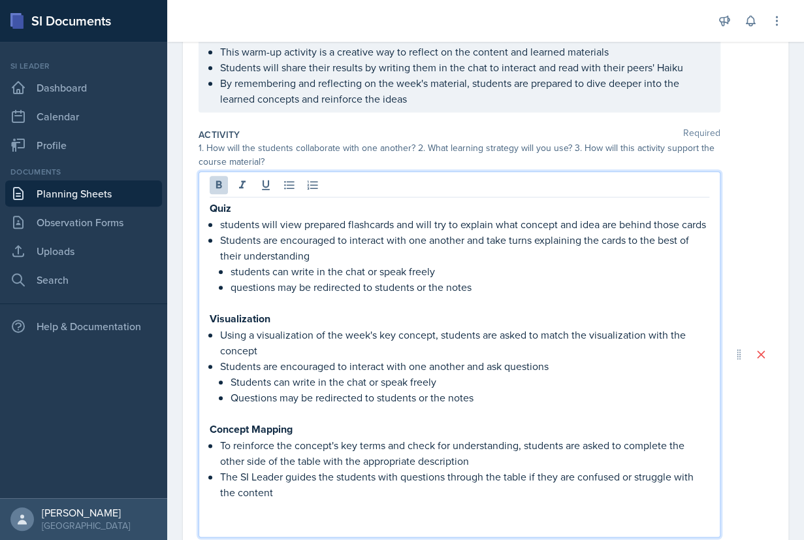
scroll to position [146, 0]
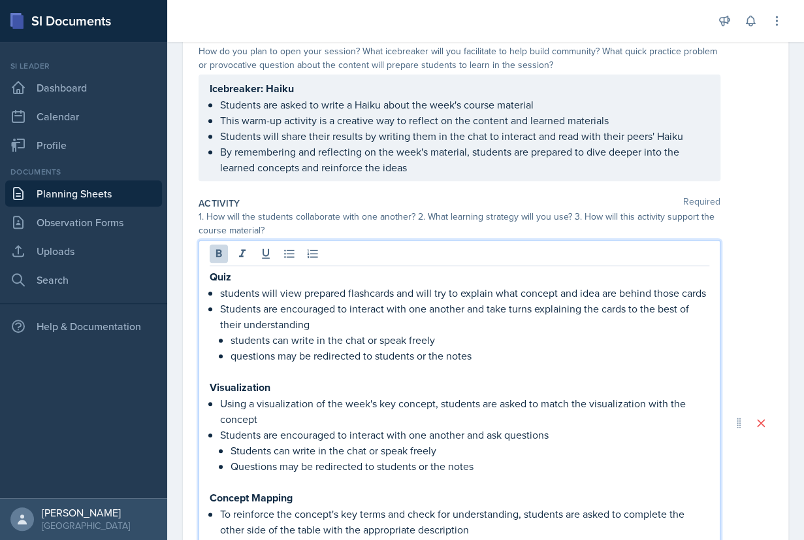
click at [339, 280] on p "Quiz" at bounding box center [460, 277] width 500 height 16
click at [313, 393] on p "Visualization" at bounding box center [460, 387] width 500 height 16
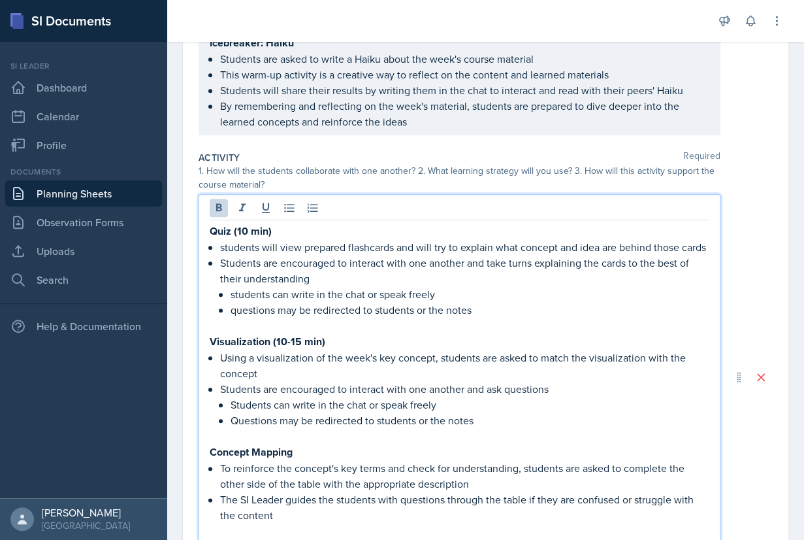
scroll to position [203, 0]
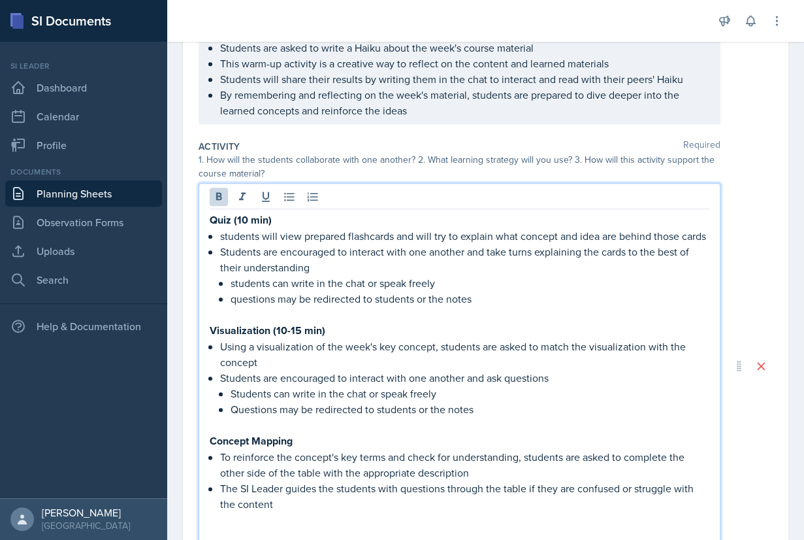
click at [323, 444] on p "Concept Mapping" at bounding box center [460, 441] width 500 height 16
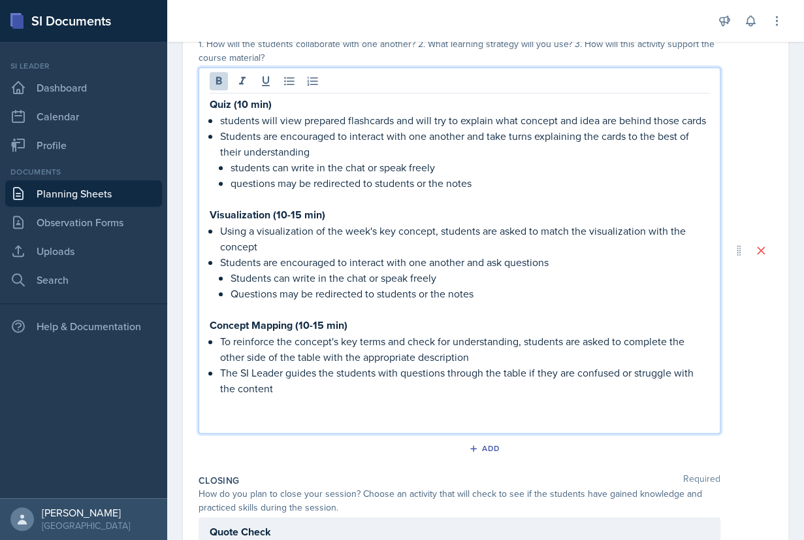
scroll to position [327, 0]
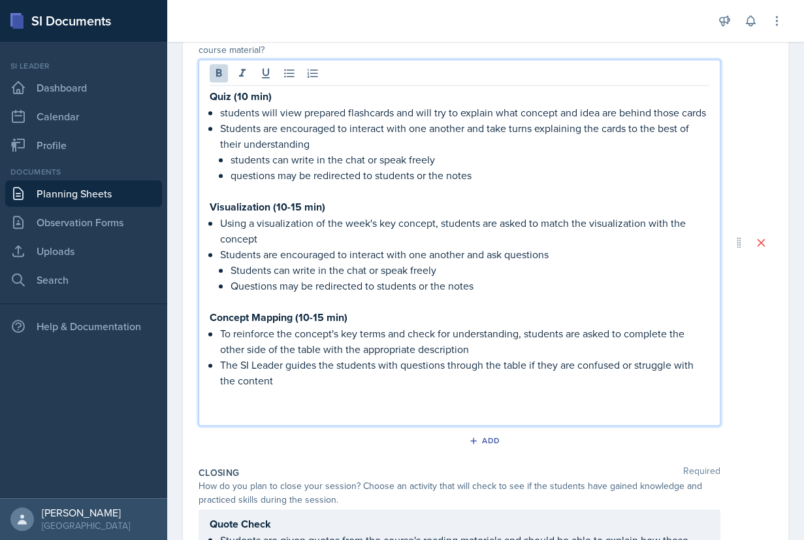
click at [361, 392] on p at bounding box center [460, 396] width 500 height 16
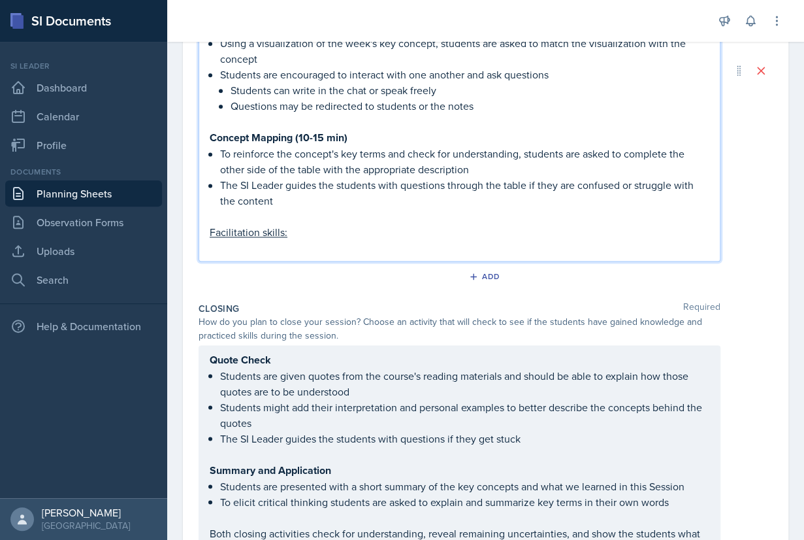
scroll to position [650, 0]
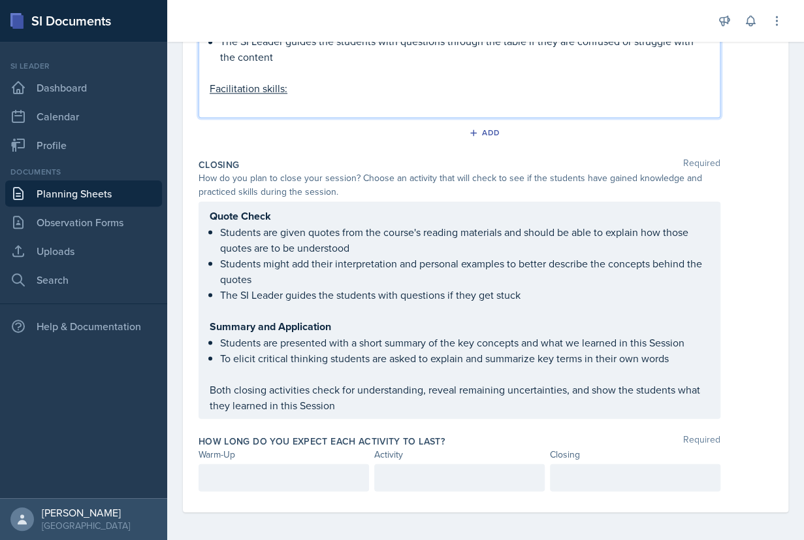
click at [304, 476] on div at bounding box center [284, 476] width 171 height 27
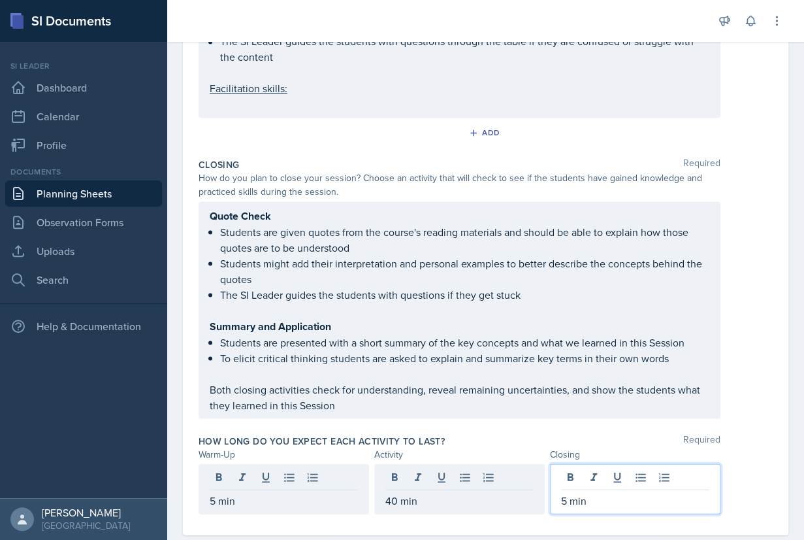
click at [491, 438] on div "How long do you expect each activity to last? Required" at bounding box center [486, 440] width 574 height 13
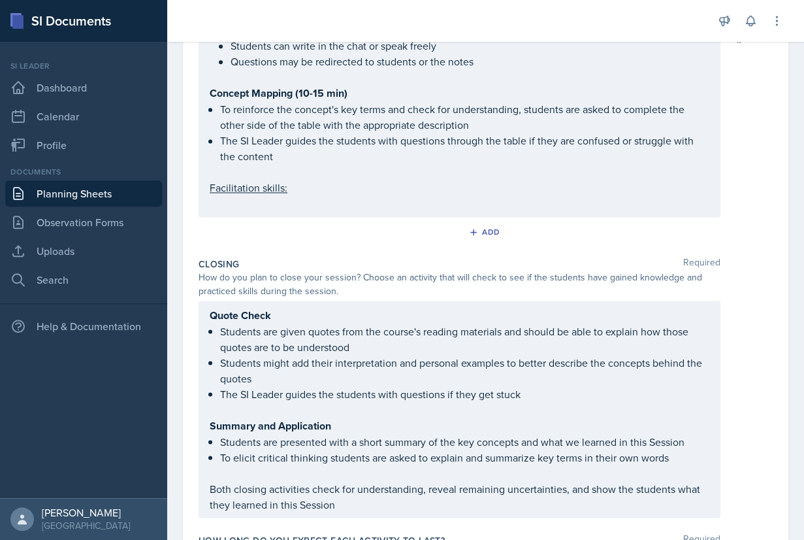
click at [350, 197] on p at bounding box center [460, 203] width 500 height 16
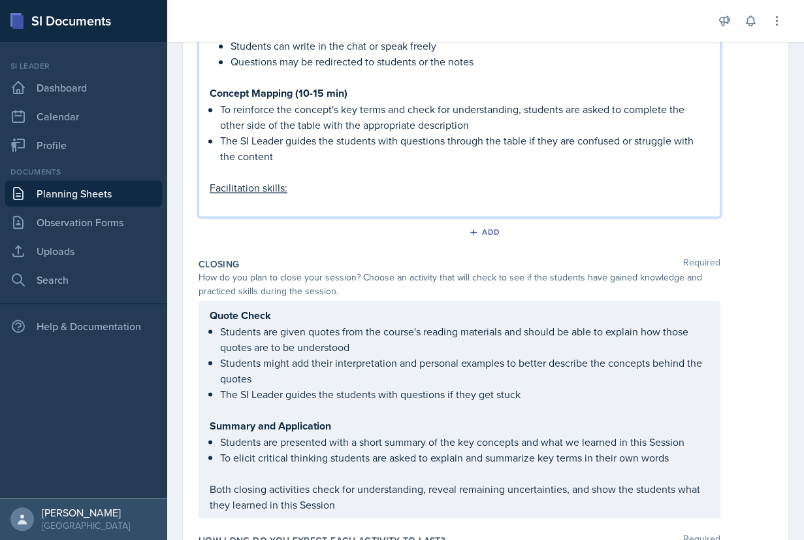
click at [344, 195] on p at bounding box center [460, 203] width 500 height 16
click at [344, 186] on p "Facilitation skills:" at bounding box center [460, 188] width 500 height 16
click at [425, 188] on p "Facilitation skills: Check for understanding, Waitime 1 and 2," at bounding box center [460, 188] width 500 height 16
click at [519, 188] on p "Facilitation skills: Check for understanding, Wait time 1 and 2," at bounding box center [460, 188] width 500 height 16
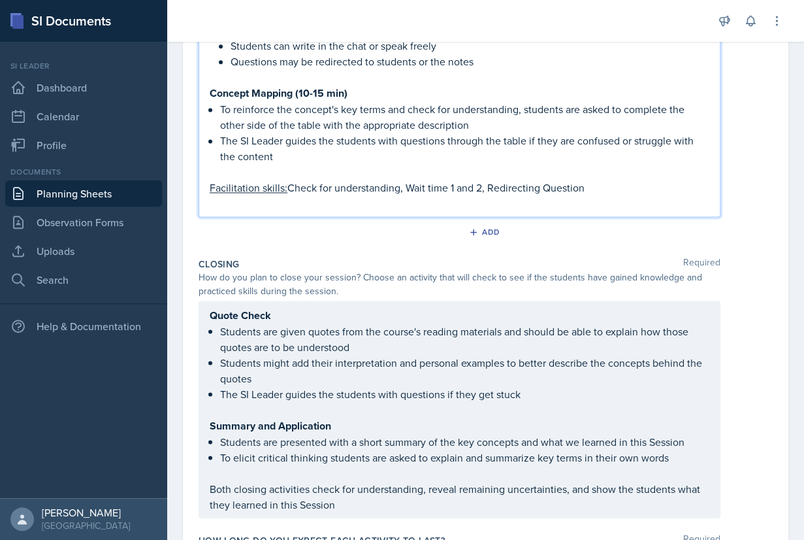
click at [434, 188] on p "Facilitation skills: Check for understanding, Wait time 1 and 2, Redirecting Qu…" at bounding box center [460, 188] width 500 height 16
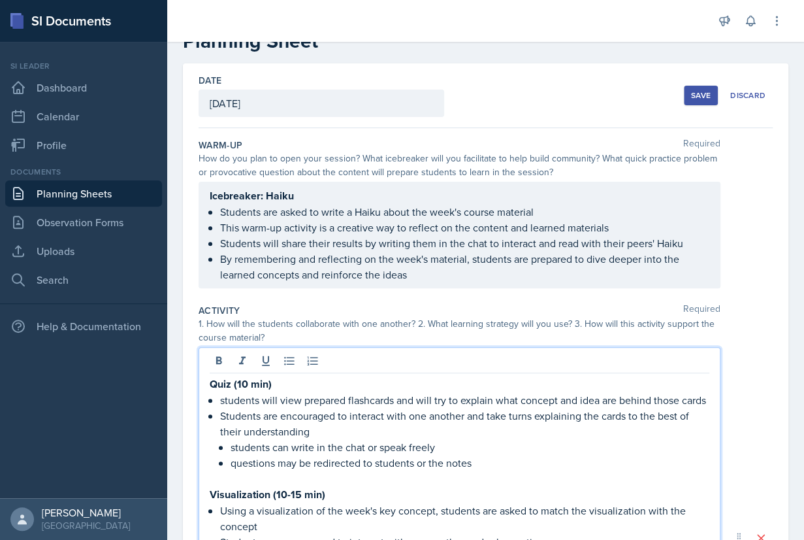
scroll to position [0, 0]
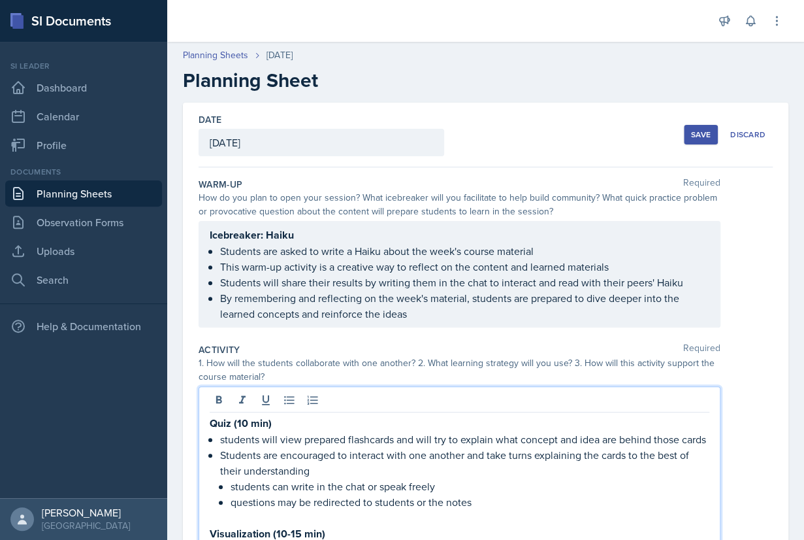
click at [701, 137] on div "Save" at bounding box center [701, 134] width 20 height 10
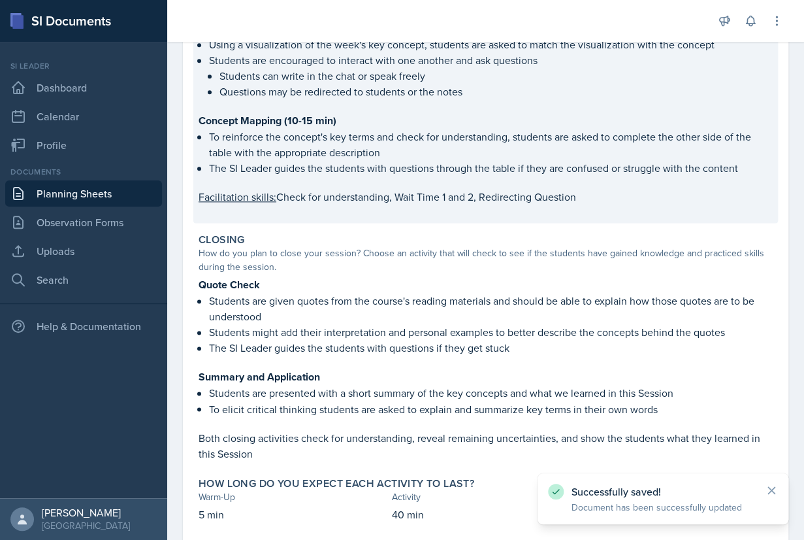
scroll to position [508, 0]
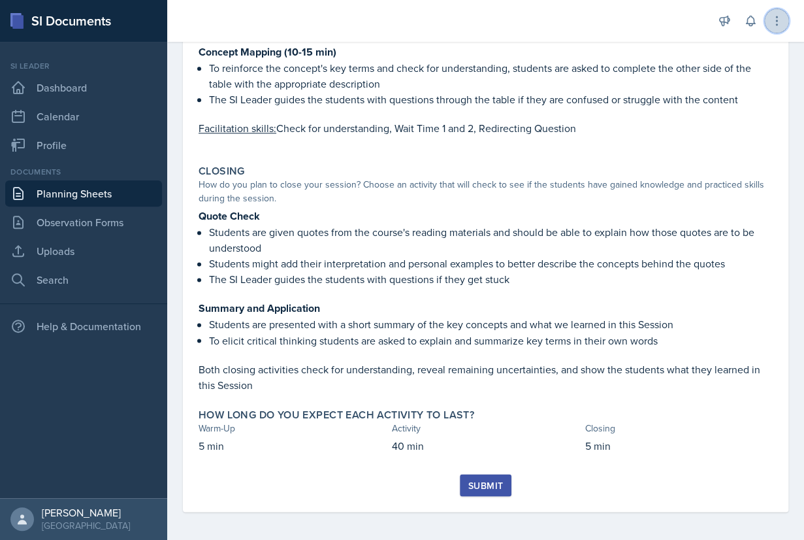
click at [775, 30] on button at bounding box center [777, 21] width 24 height 24
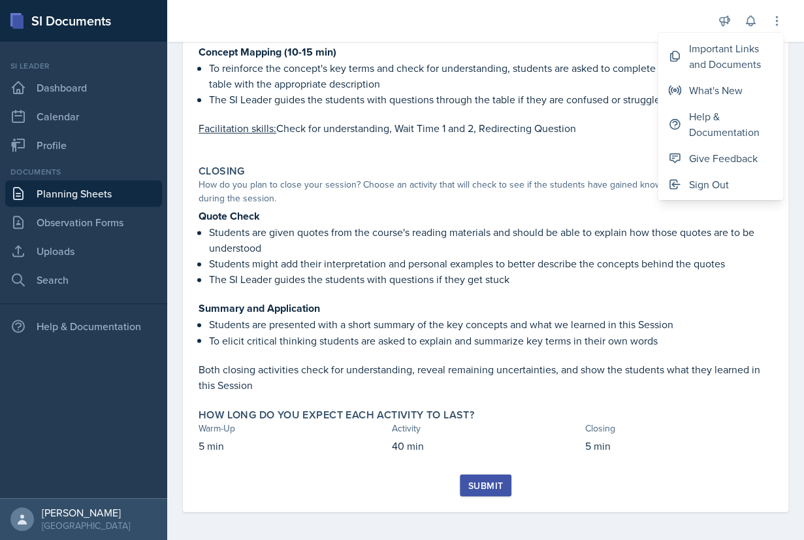
click at [608, 16] on div at bounding box center [440, 21] width 525 height 42
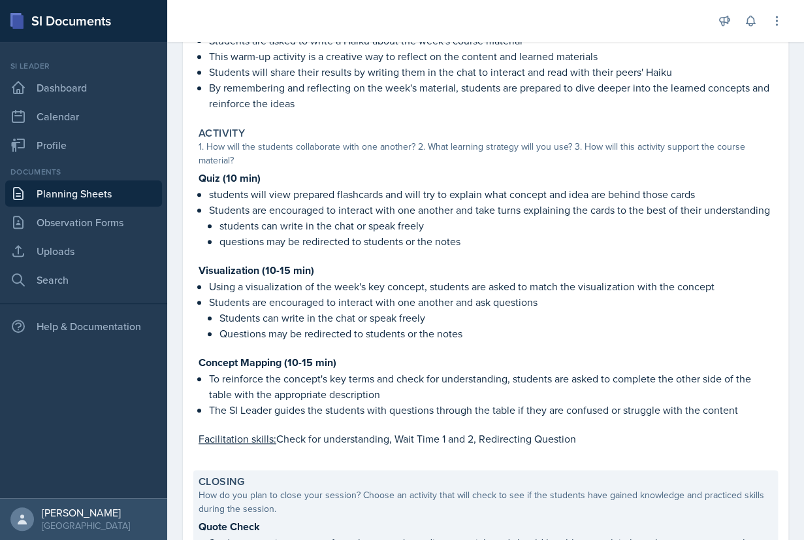
scroll to position [0, 0]
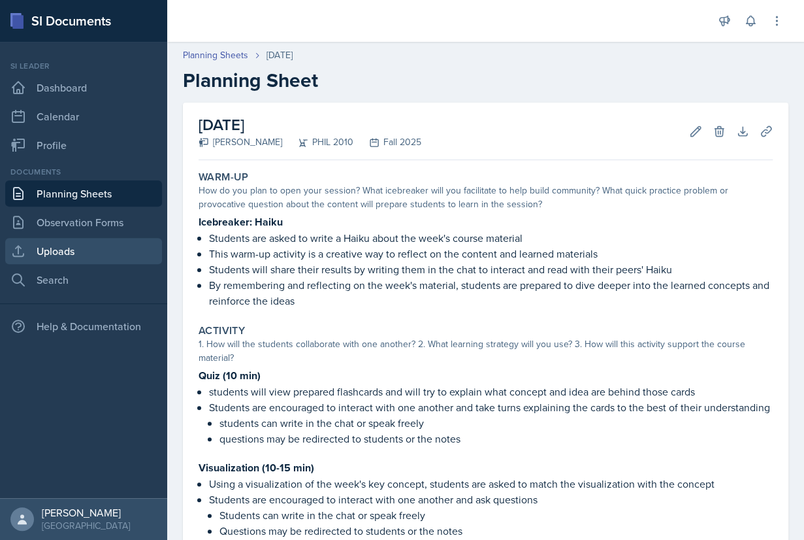
click at [71, 249] on link "Uploads" at bounding box center [83, 251] width 157 height 26
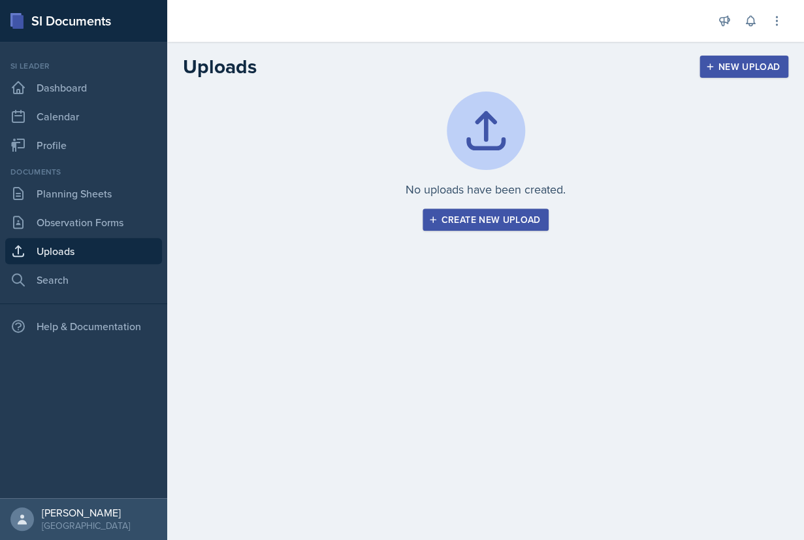
click at [465, 224] on div "Create new upload" at bounding box center [486, 219] width 110 height 10
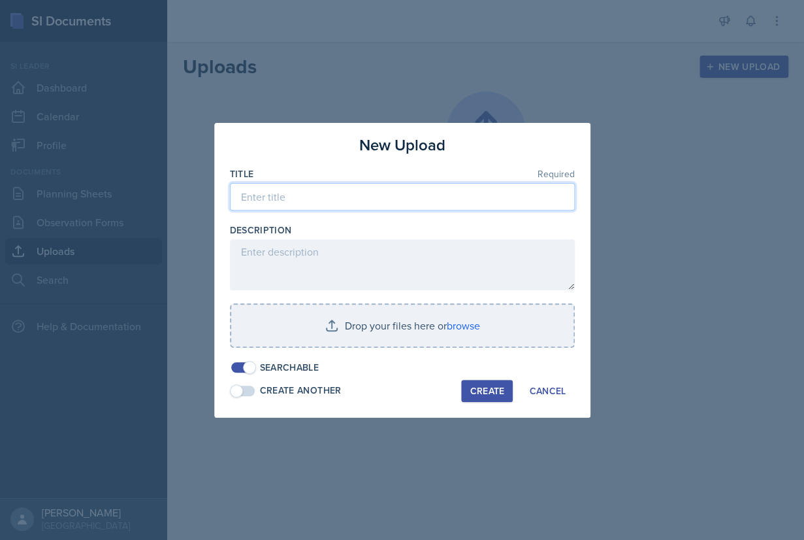
click at [381, 199] on input at bounding box center [402, 196] width 345 height 27
click at [239, 196] on input "SI Session 08" at bounding box center [402, 196] width 345 height 27
click at [317, 203] on input "SI Session 08" at bounding box center [402, 196] width 345 height 27
type input "SI Session 08/25 Plato Part 1"
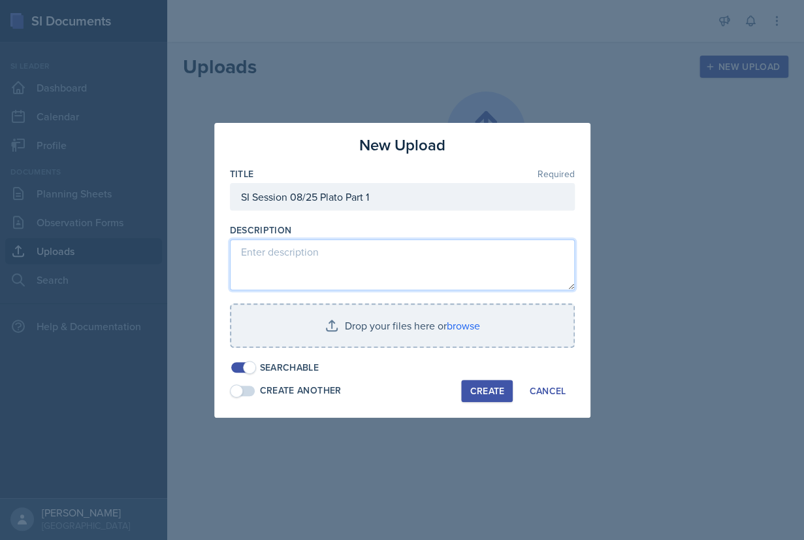
click at [316, 256] on textarea at bounding box center [402, 264] width 345 height 51
type textarea "p"
click at [246, 254] on textarea "powerpoint presentation with all relevant materials and activities" at bounding box center [402, 264] width 345 height 51
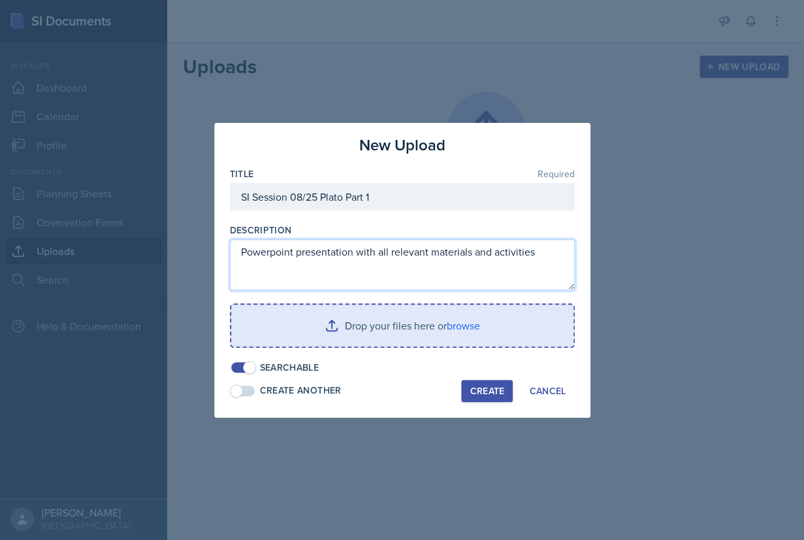
type textarea "Powerpoint presentation with all relevant materials and activities"
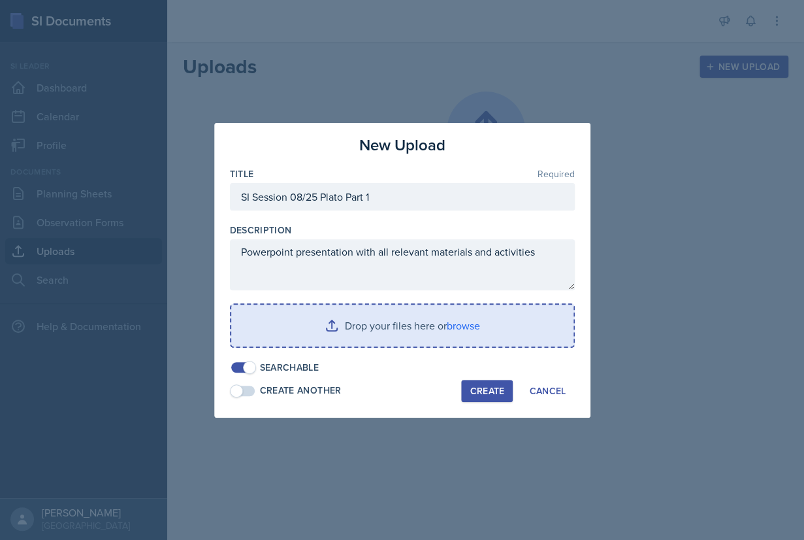
click at [437, 325] on input "file" at bounding box center [402, 326] width 342 height 42
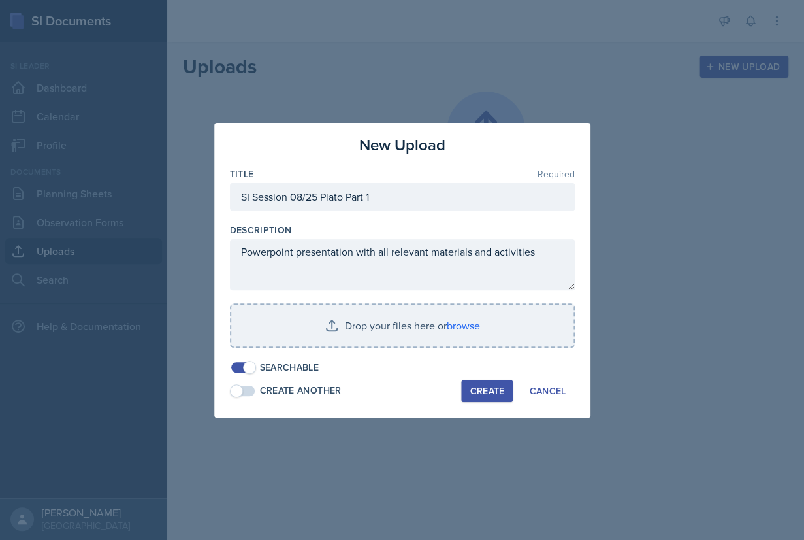
click at [474, 323] on input "file" at bounding box center [402, 326] width 342 height 42
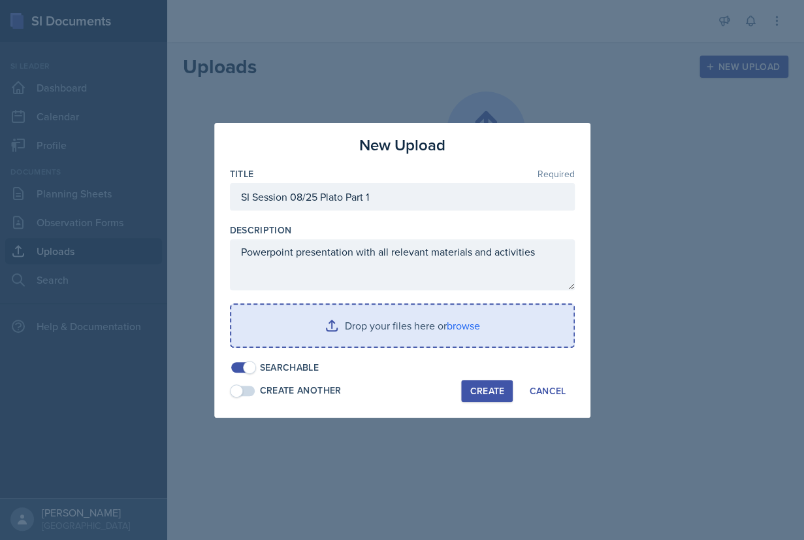
click at [461, 325] on input "file" at bounding box center [402, 326] width 342 height 42
click at [471, 324] on input "file" at bounding box center [402, 326] width 342 height 42
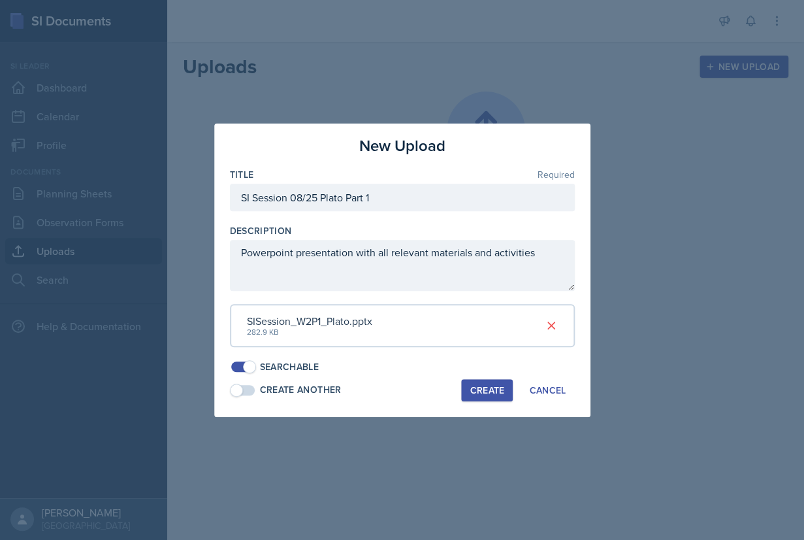
click at [489, 389] on div "Create" at bounding box center [487, 390] width 35 height 10
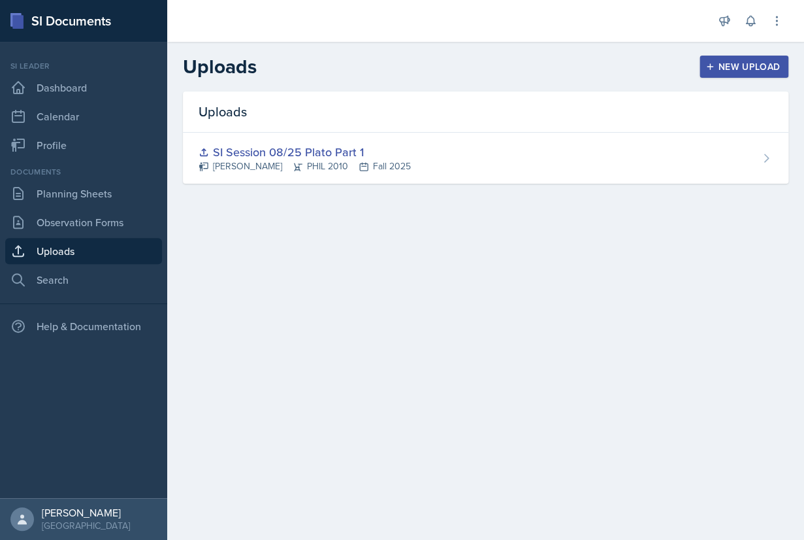
click at [721, 69] on div "New Upload" at bounding box center [744, 66] width 73 height 10
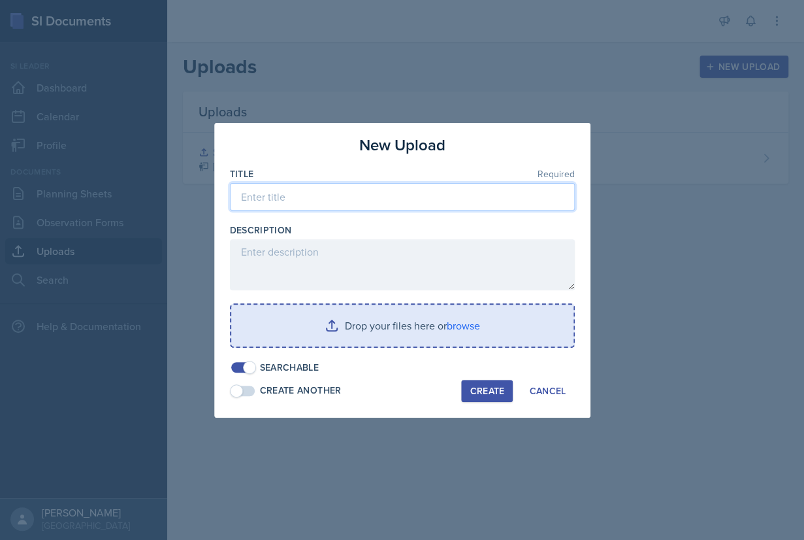
click at [378, 200] on input at bounding box center [402, 196] width 345 height 27
type input "SI Session 08/29 Plato Part 2"
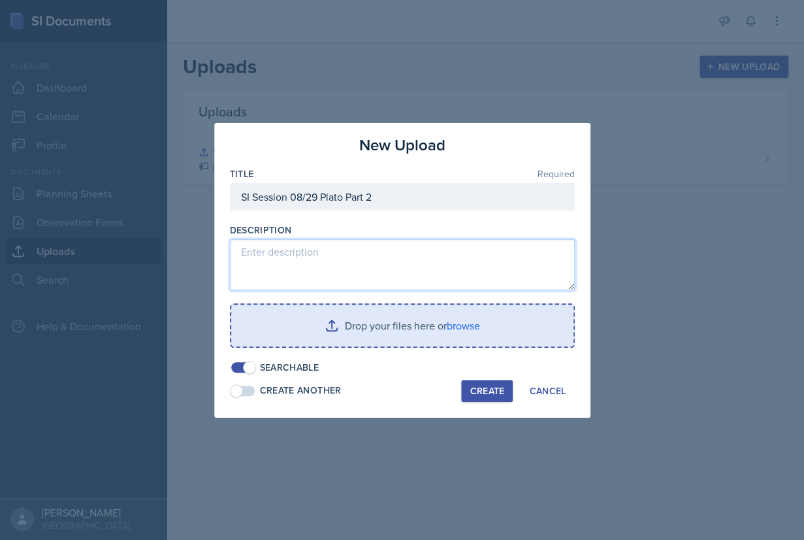
click at [395, 266] on textarea at bounding box center [402, 264] width 345 height 51
click at [413, 287] on textarea "Powerpoint with SI Session materials and activities" at bounding box center [402, 264] width 345 height 51
type textarea "Powerpoint with SI Session materials and activities"
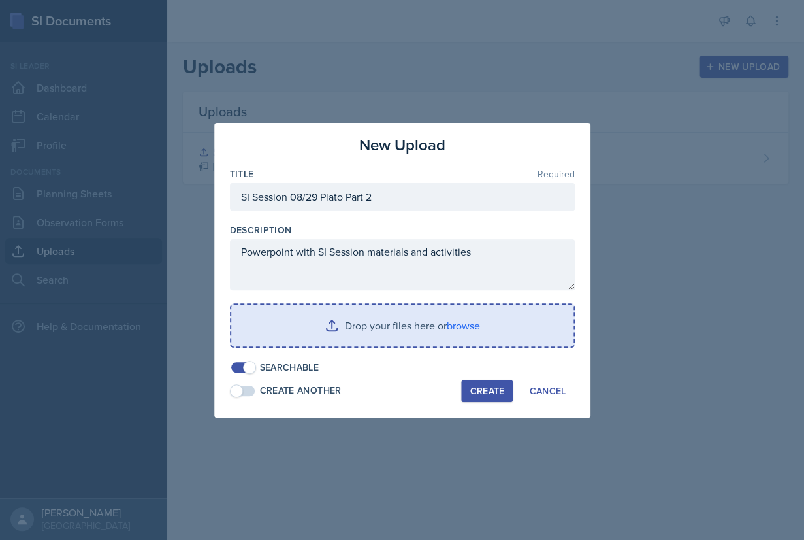
click at [454, 329] on input "file" at bounding box center [402, 326] width 342 height 42
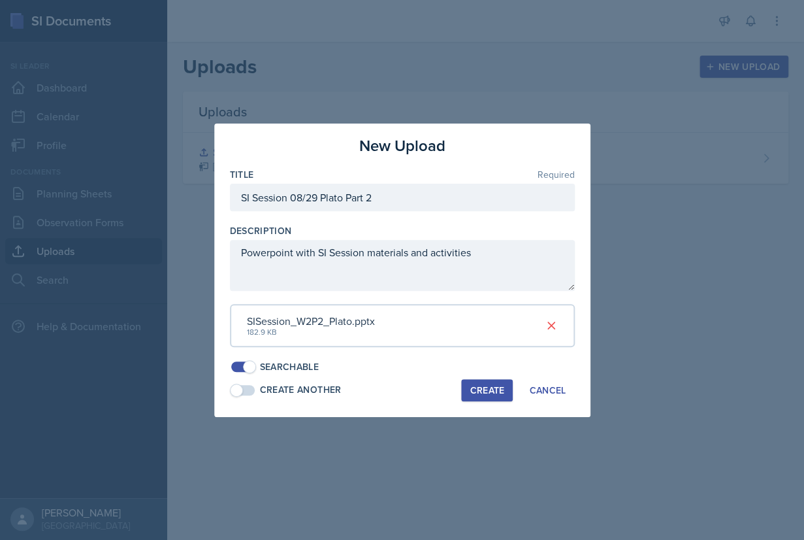
click at [484, 394] on div "Create" at bounding box center [487, 390] width 35 height 10
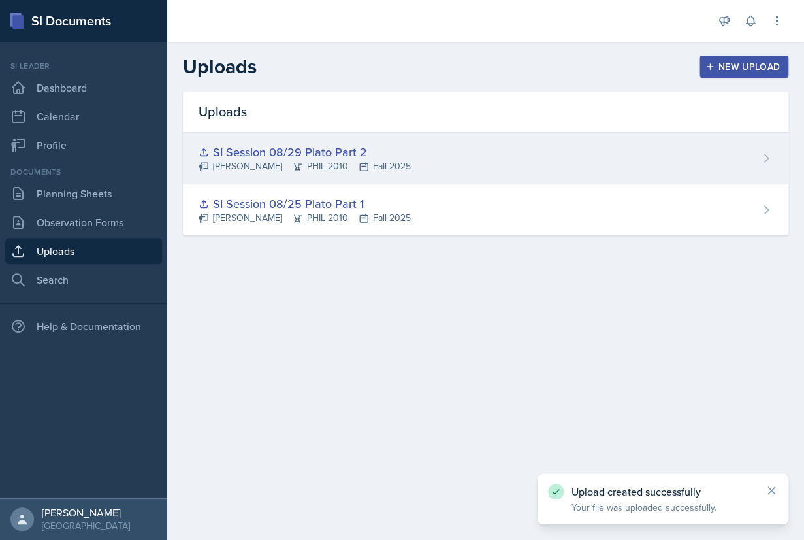
click at [336, 159] on div "SI Session 08/29 Plato Part 2" at bounding box center [305, 152] width 212 height 18
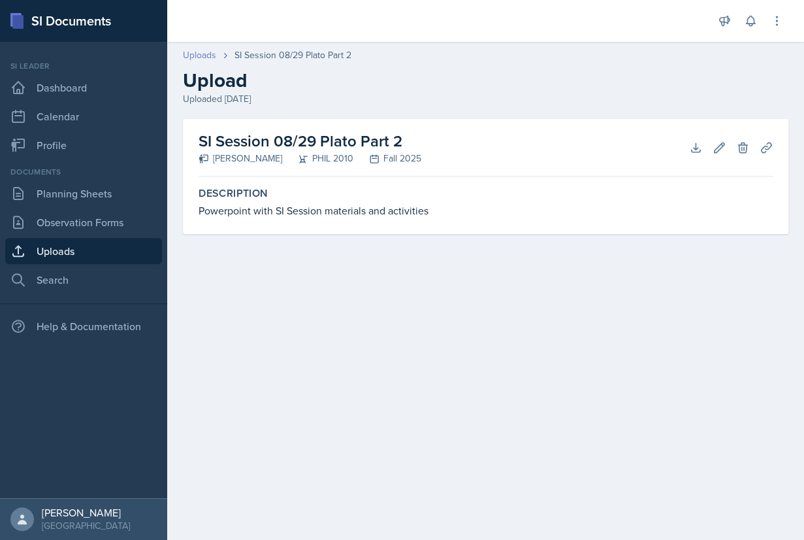
click at [203, 53] on link "Uploads" at bounding box center [199, 55] width 33 height 14
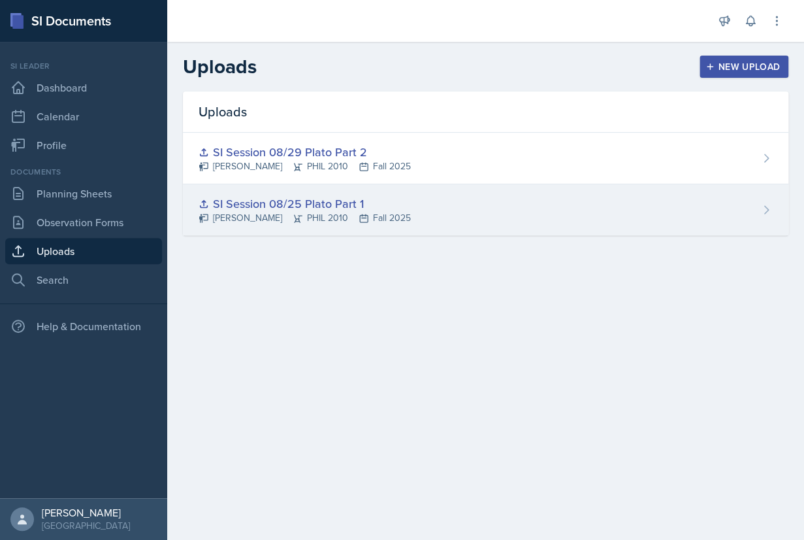
click at [328, 203] on div "SI Session 08/25 Plato Part 1" at bounding box center [305, 204] width 212 height 18
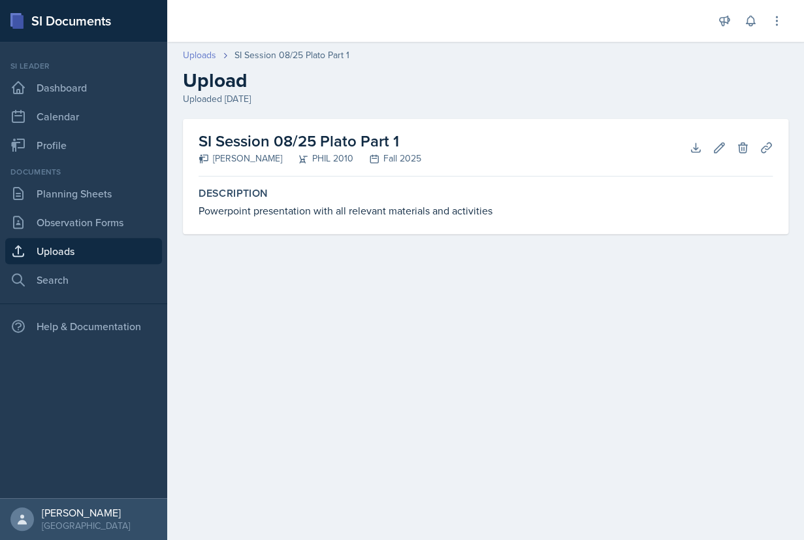
click at [202, 53] on link "Uploads" at bounding box center [199, 55] width 33 height 14
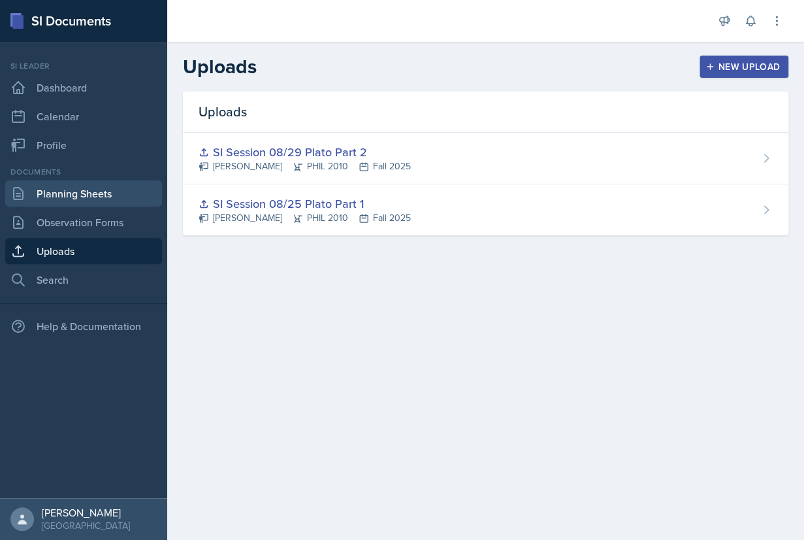
click at [85, 198] on link "Planning Sheets" at bounding box center [83, 193] width 157 height 26
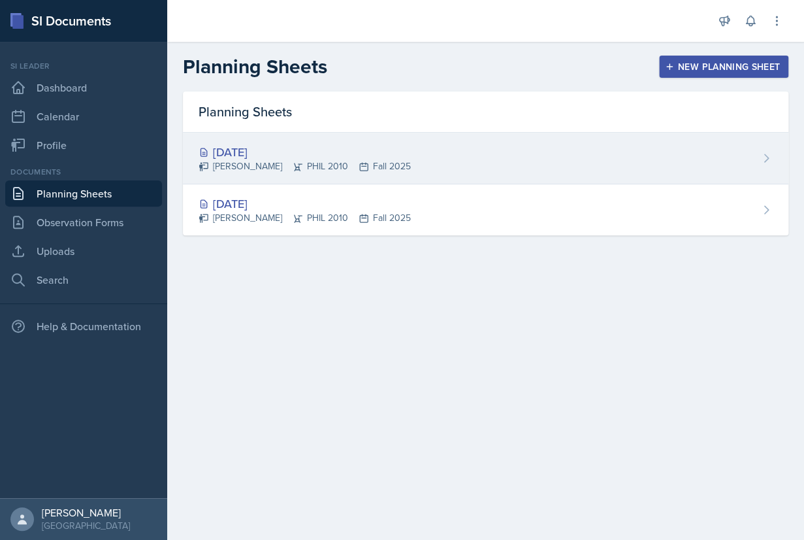
click at [553, 159] on div "[DATE] [PERSON_NAME] PHIL 2010 Fall 2025" at bounding box center [486, 159] width 606 height 52
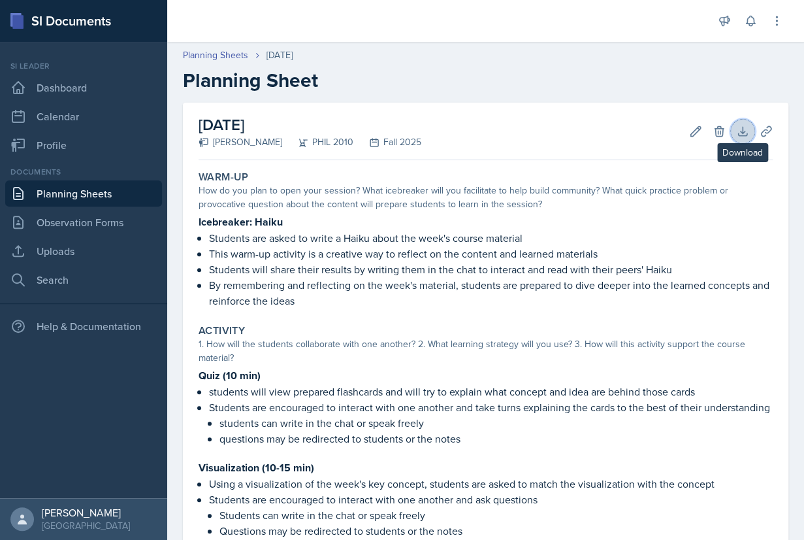
click at [742, 131] on icon at bounding box center [742, 131] width 13 height 13
click at [720, 67] on div "Planning Sheets [DATE] Planning Sheet" at bounding box center [485, 70] width 637 height 44
click at [765, 131] on icon at bounding box center [766, 131] width 13 height 13
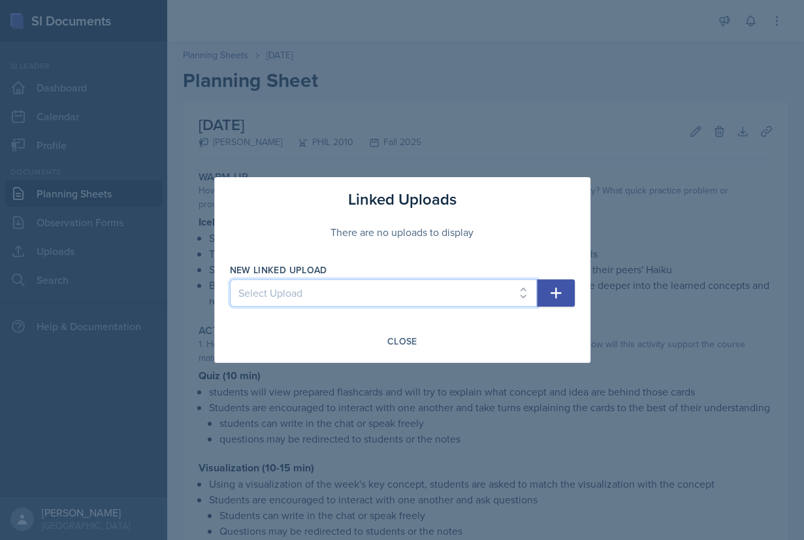
select select "3c0ae4d8-3060-4ca9-ad16-c8836db4db8e"
click option "SI Session 08/29 Plato Part 2" at bounding box center [0, 0] width 0 height 0
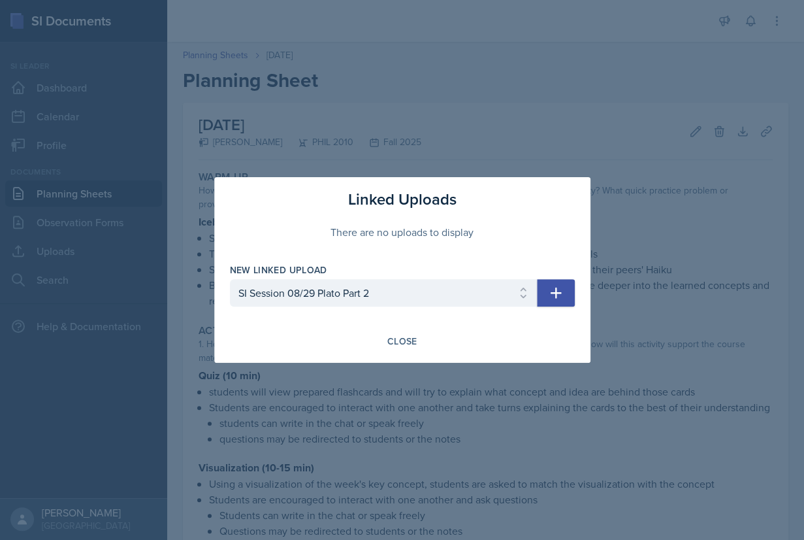
click at [550, 293] on icon "button" at bounding box center [556, 293] width 16 height 16
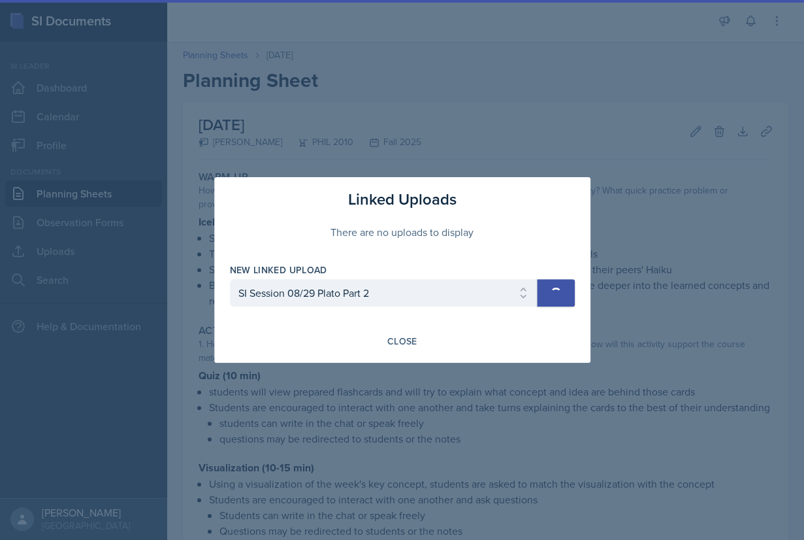
select select
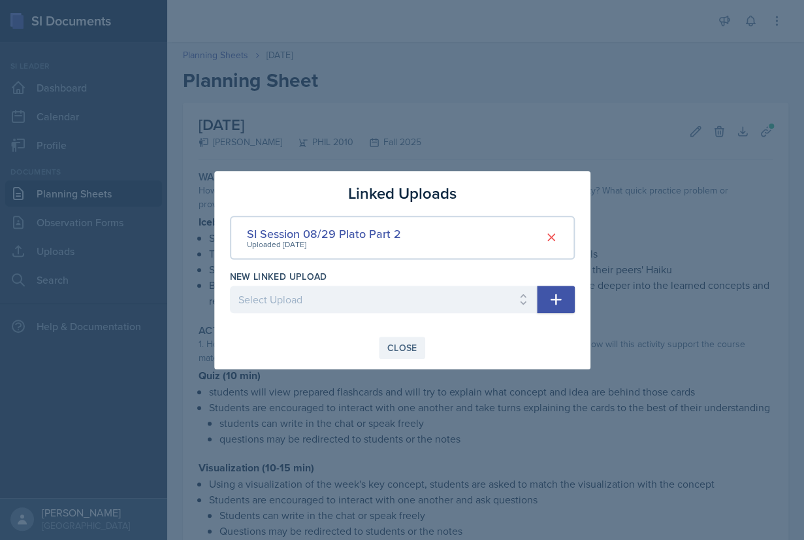
click at [403, 345] on div "Close" at bounding box center [403, 347] width 30 height 10
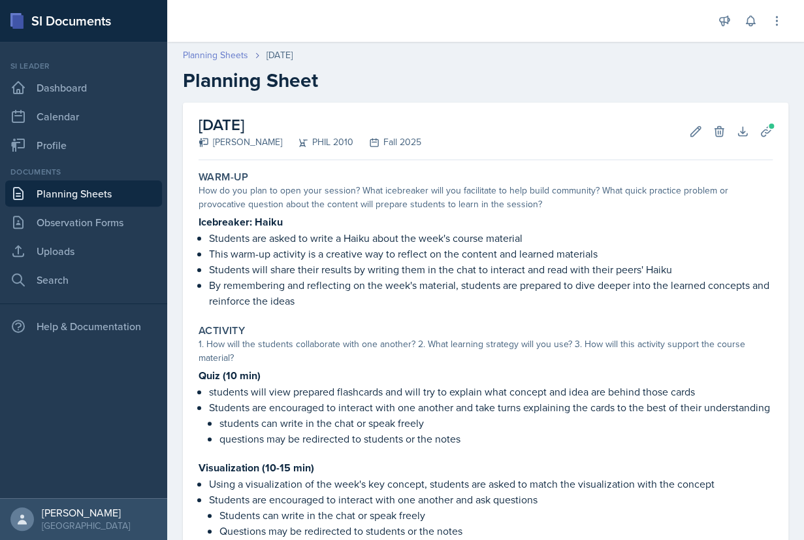
click at [208, 53] on link "Planning Sheets" at bounding box center [215, 55] width 65 height 14
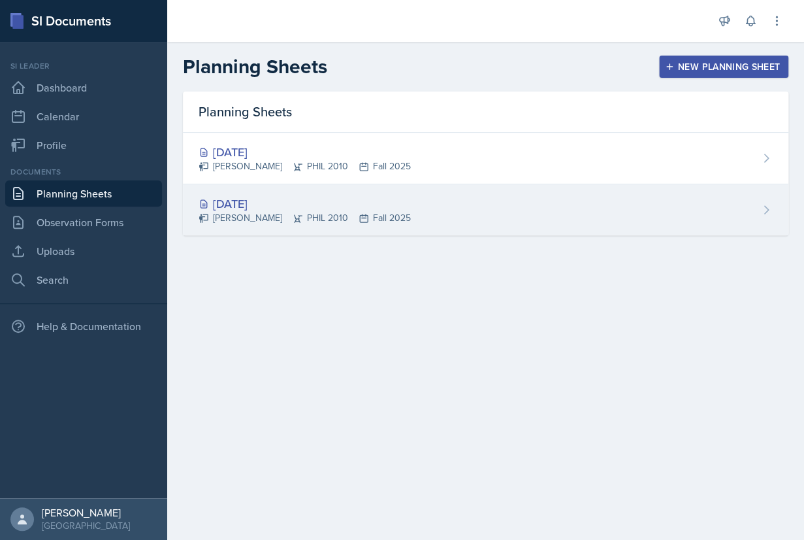
click at [278, 203] on div "[DATE]" at bounding box center [305, 204] width 212 height 18
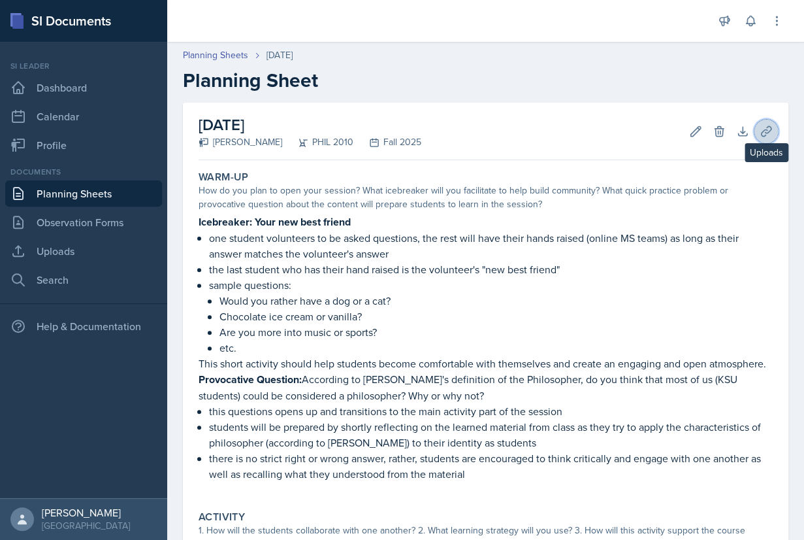
click at [771, 130] on icon at bounding box center [766, 131] width 10 height 10
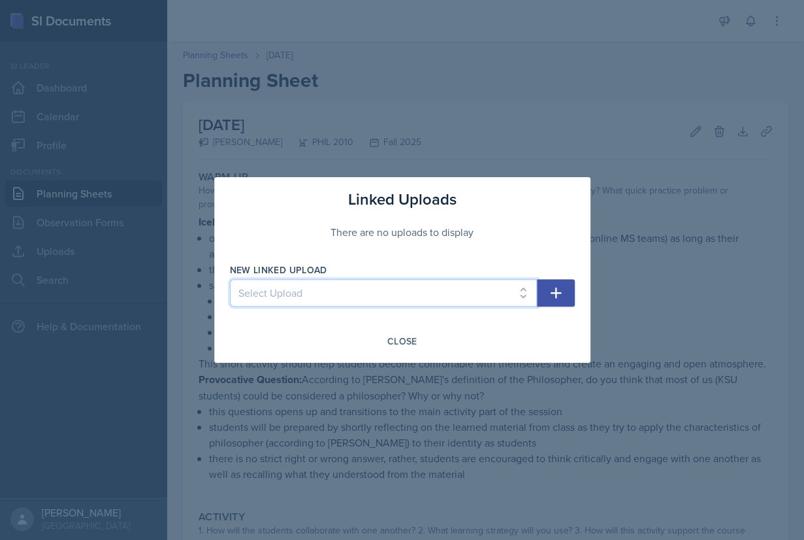
select select "98b514bf-3cc9-4f45-9e11-43388280840a"
click option "SI Session 08/25 Plato Part 1" at bounding box center [0, 0] width 0 height 0
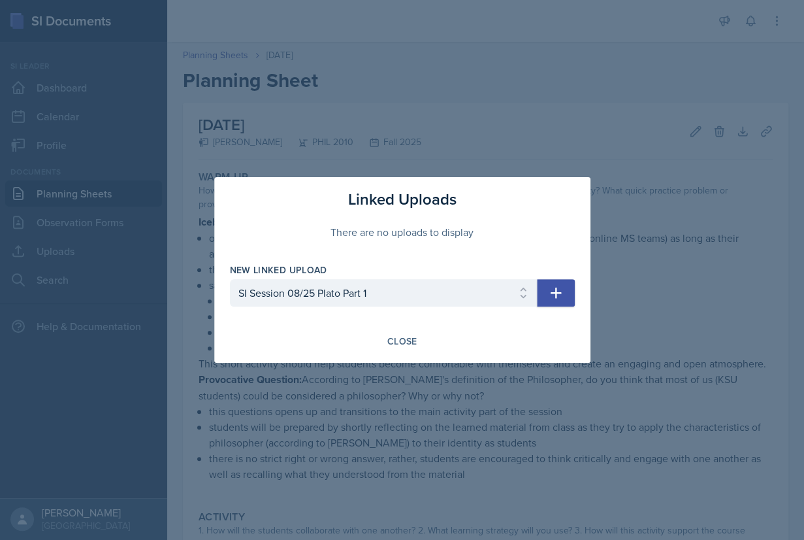
click at [557, 293] on icon "button" at bounding box center [555, 293] width 11 height 11
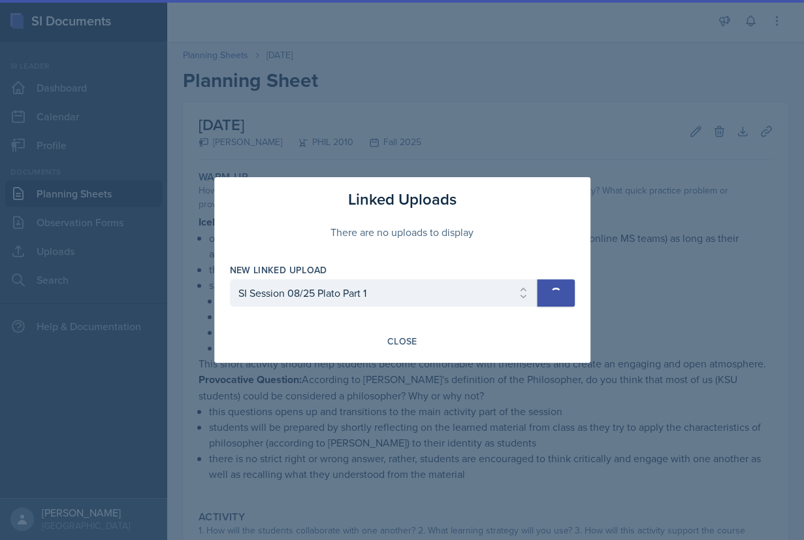
select select
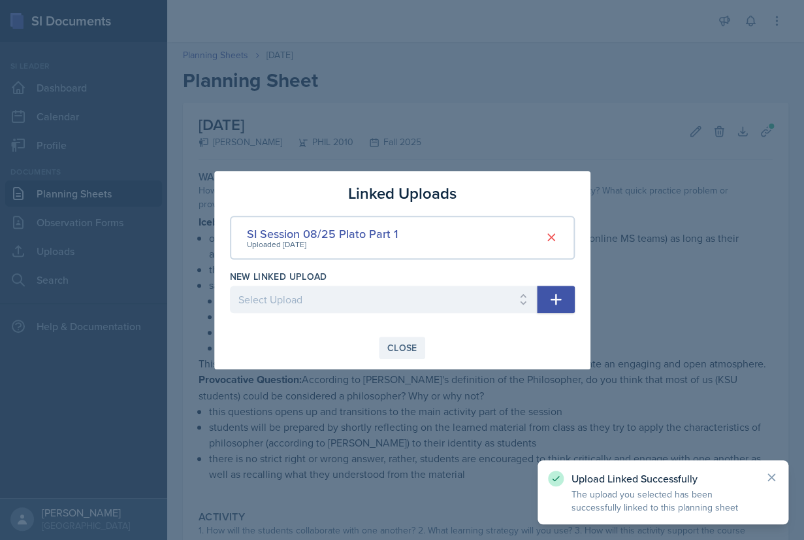
click at [410, 350] on div "Close" at bounding box center [403, 347] width 30 height 10
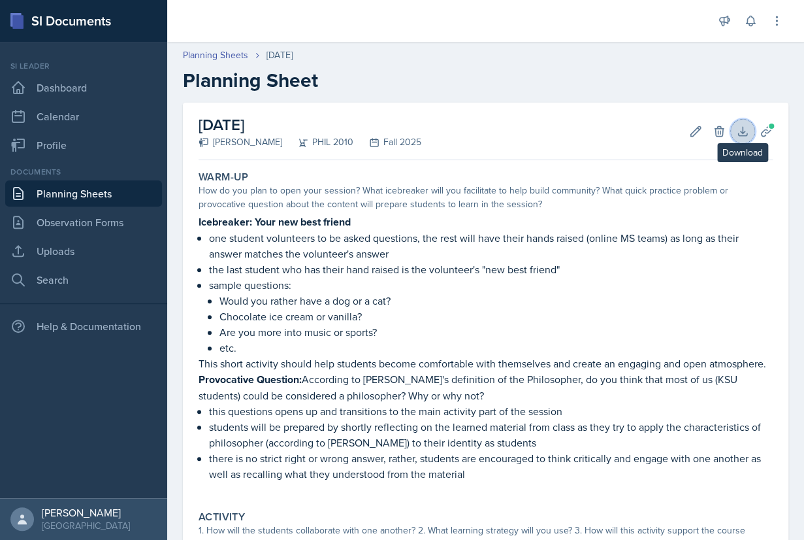
click at [740, 135] on icon at bounding box center [742, 131] width 8 height 8
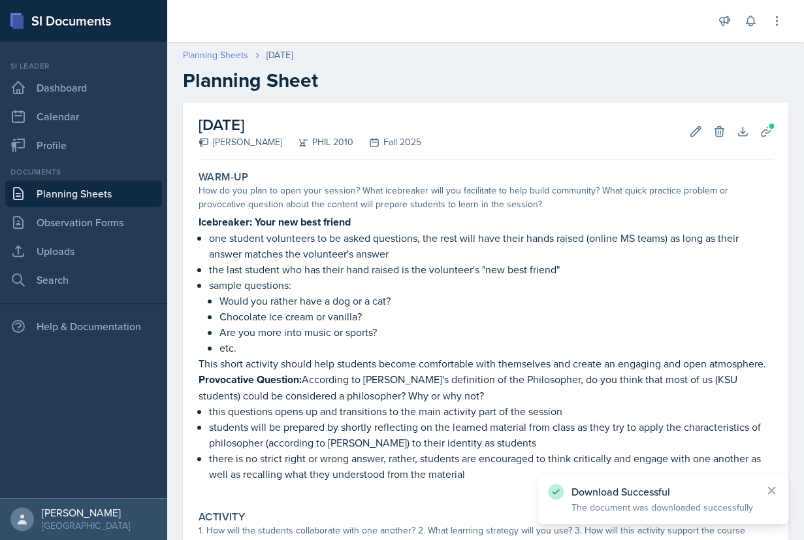
click at [238, 56] on link "Planning Sheets" at bounding box center [215, 55] width 65 height 14
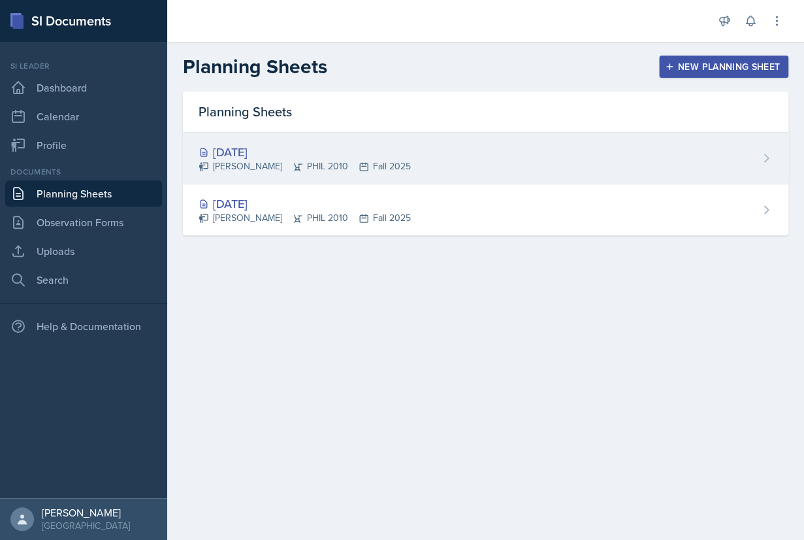
click at [266, 151] on div "[DATE]" at bounding box center [305, 152] width 212 height 18
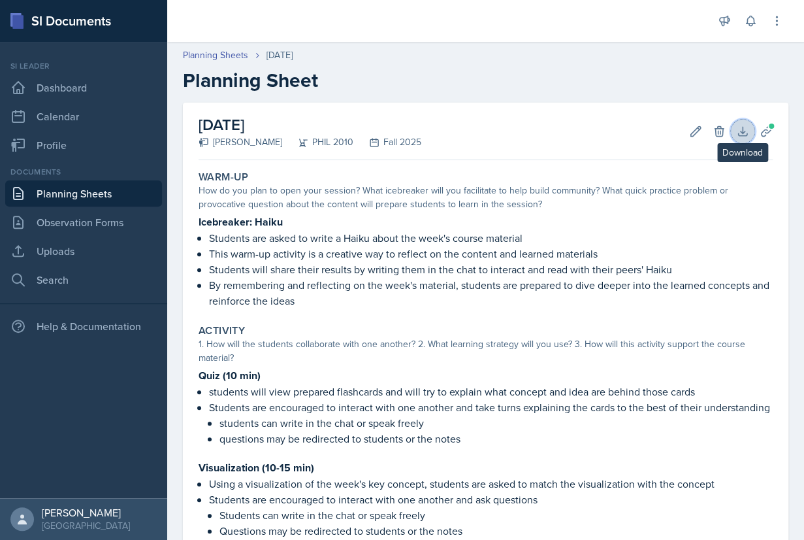
click at [740, 134] on icon at bounding box center [742, 131] width 13 height 13
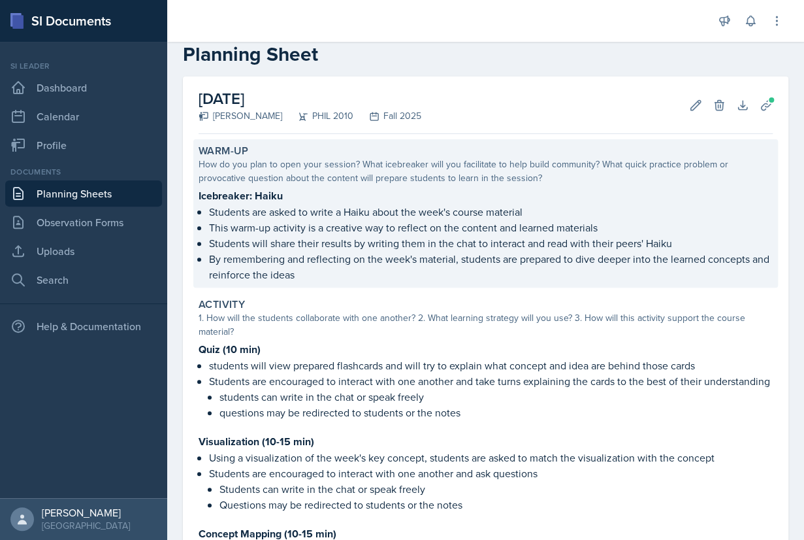
scroll to position [14, 0]
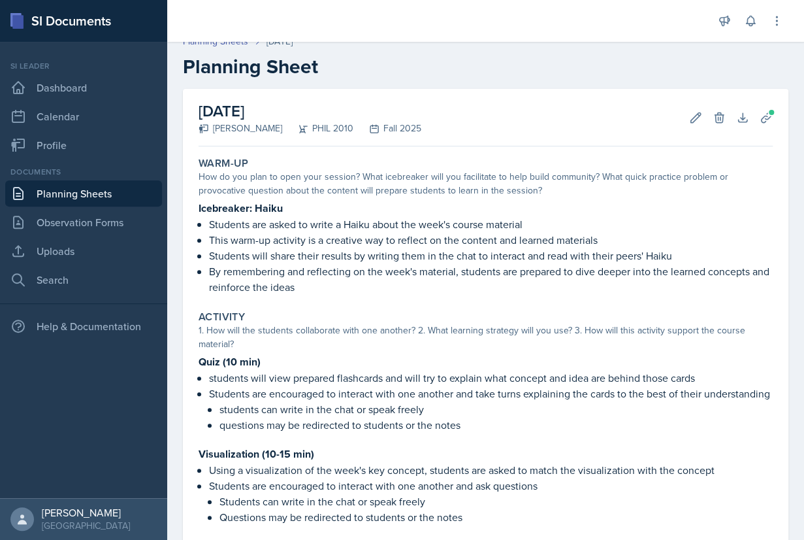
click at [86, 192] on link "Planning Sheets" at bounding box center [83, 193] width 157 height 26
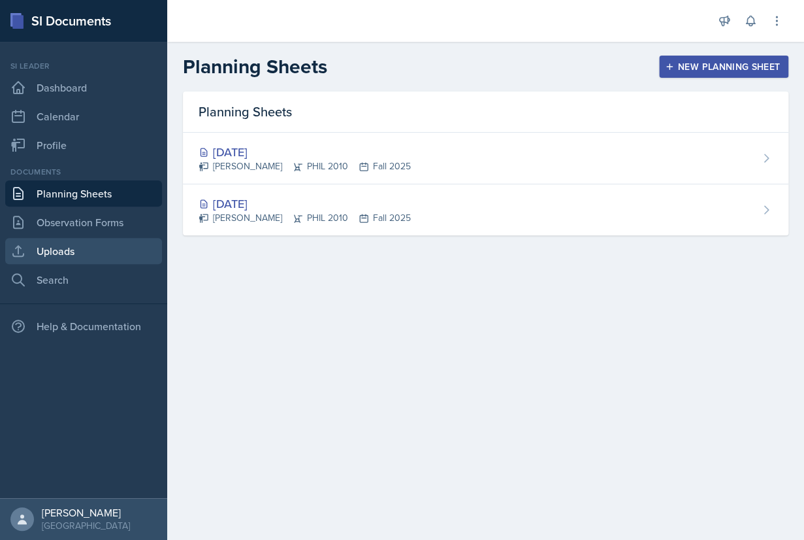
click at [52, 256] on link "Uploads" at bounding box center [83, 251] width 157 height 26
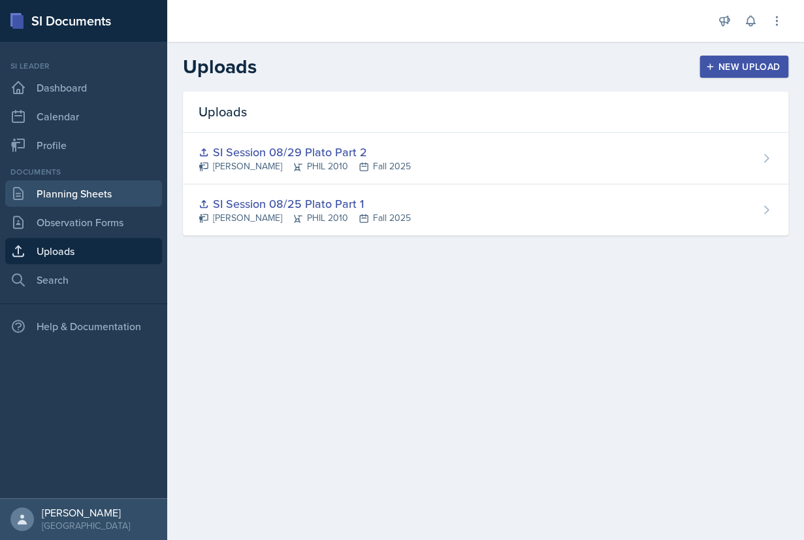
click at [100, 196] on link "Planning Sheets" at bounding box center [83, 193] width 157 height 26
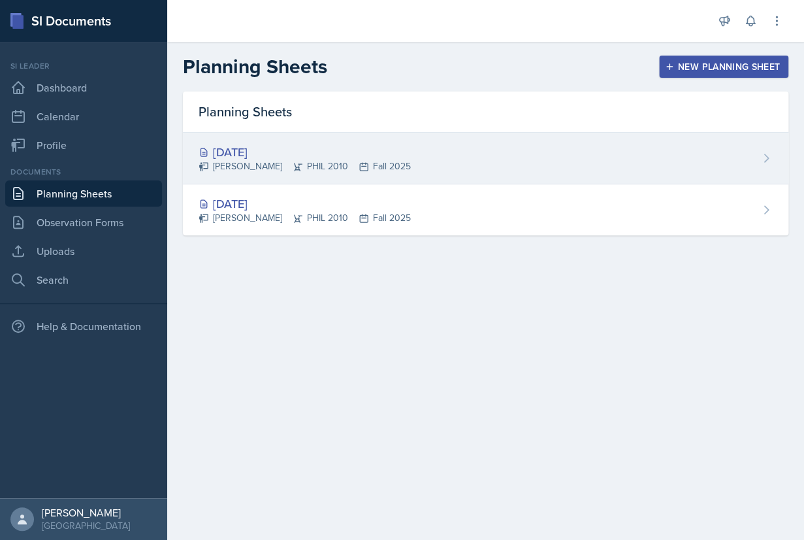
click at [380, 158] on div "[DATE]" at bounding box center [305, 152] width 212 height 18
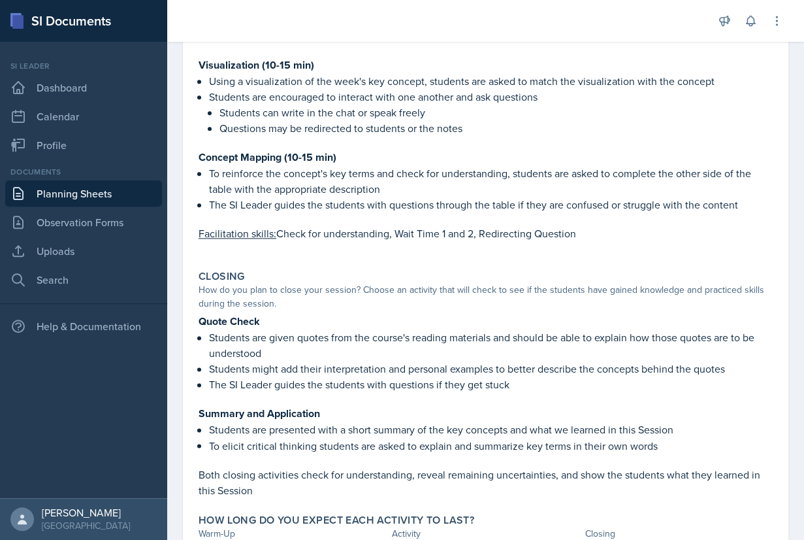
scroll to position [508, 0]
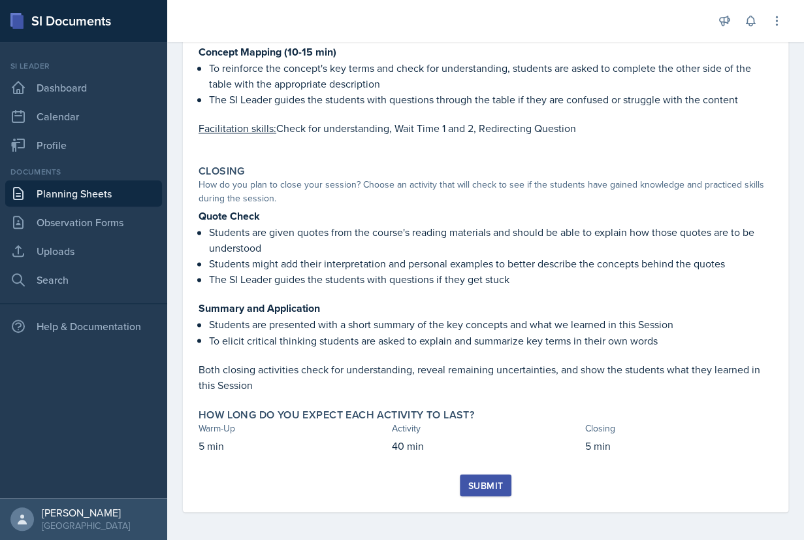
click at [495, 482] on div "Submit" at bounding box center [486, 485] width 35 height 10
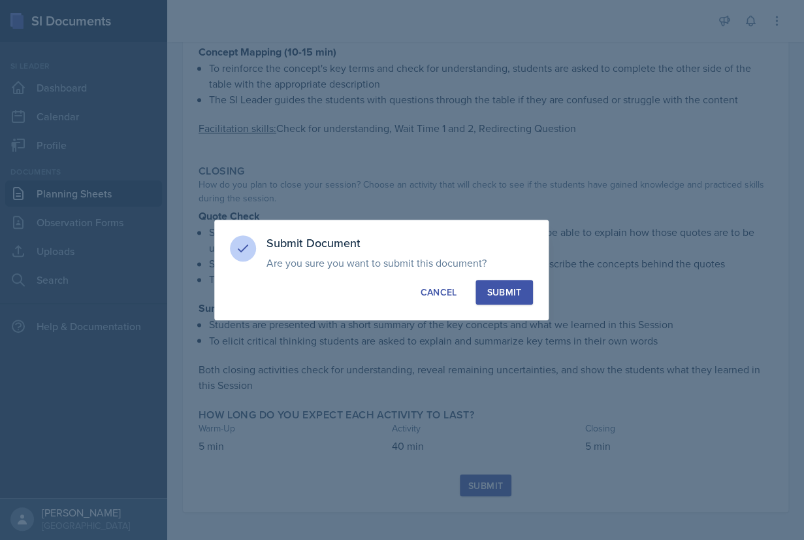
click at [498, 292] on div "Submit" at bounding box center [504, 292] width 35 height 13
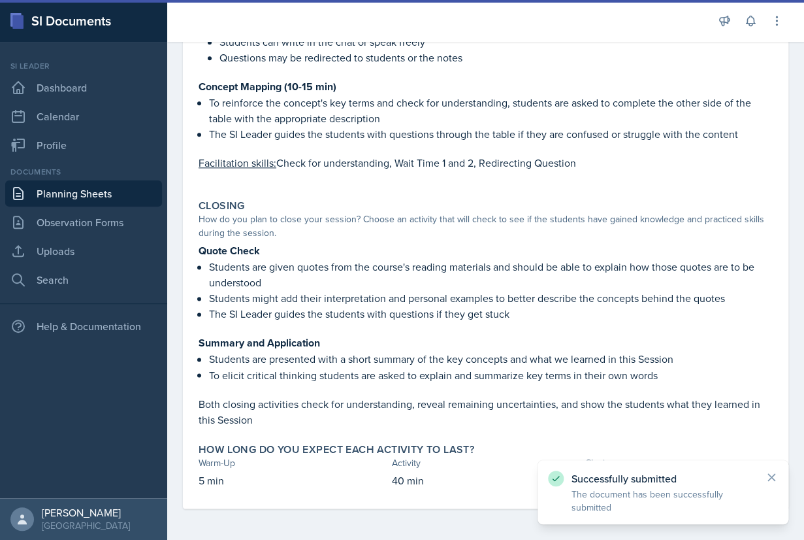
scroll to position [470, 0]
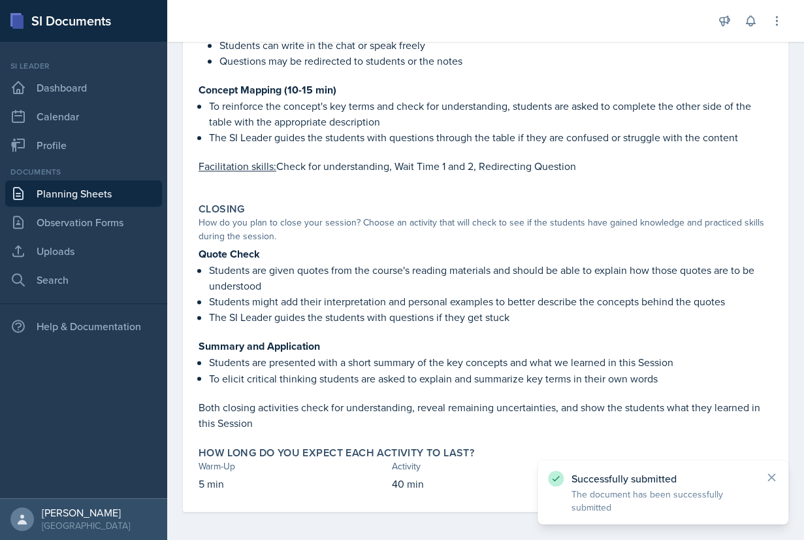
click at [74, 197] on link "Planning Sheets" at bounding box center [83, 193] width 157 height 26
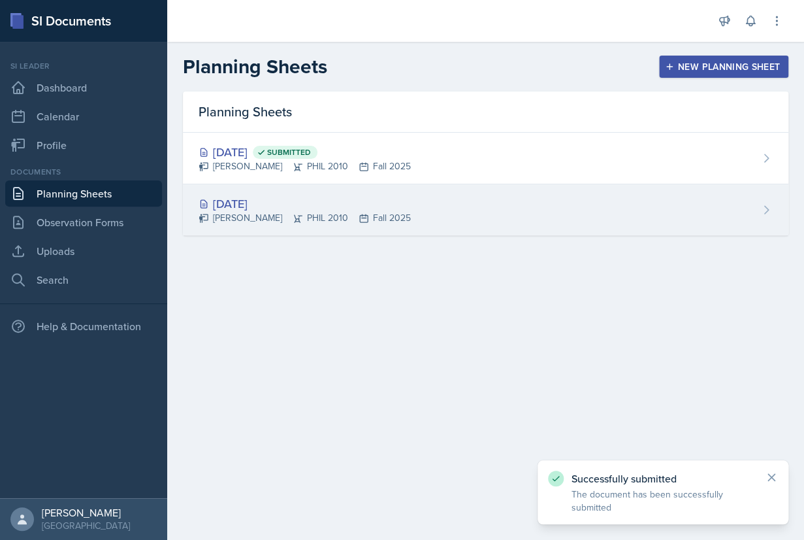
click at [252, 197] on div "[DATE]" at bounding box center [305, 204] width 212 height 18
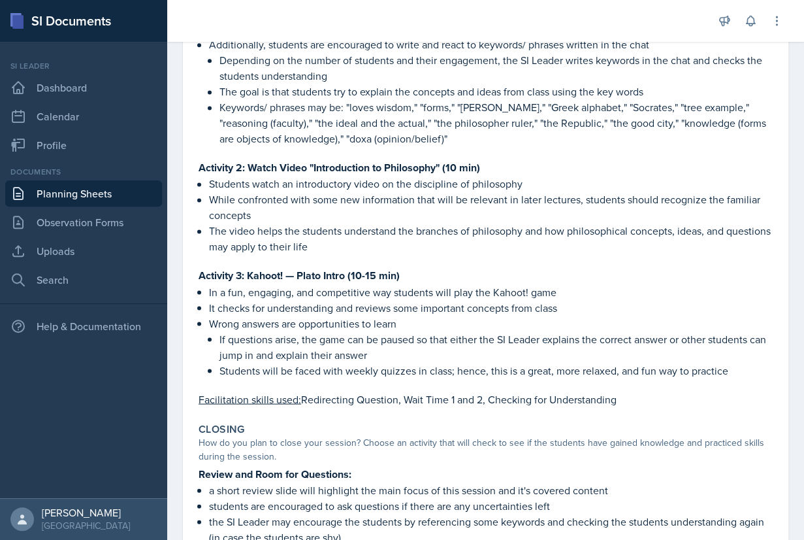
scroll to position [748, 0]
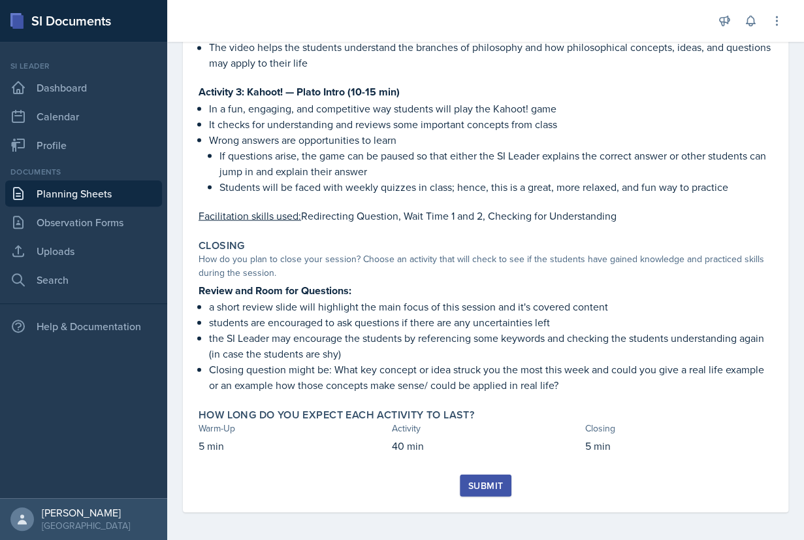
click at [492, 481] on div "Submit" at bounding box center [486, 485] width 35 height 10
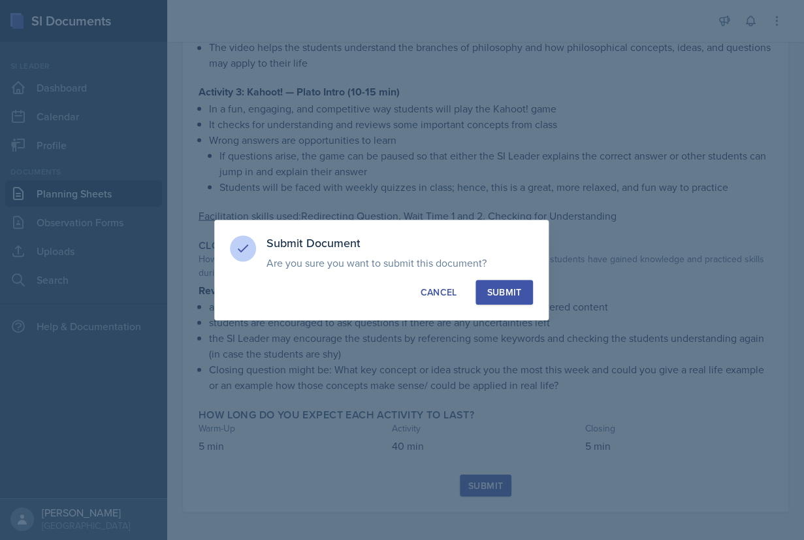
click at [502, 297] on div "Submit" at bounding box center [504, 292] width 35 height 13
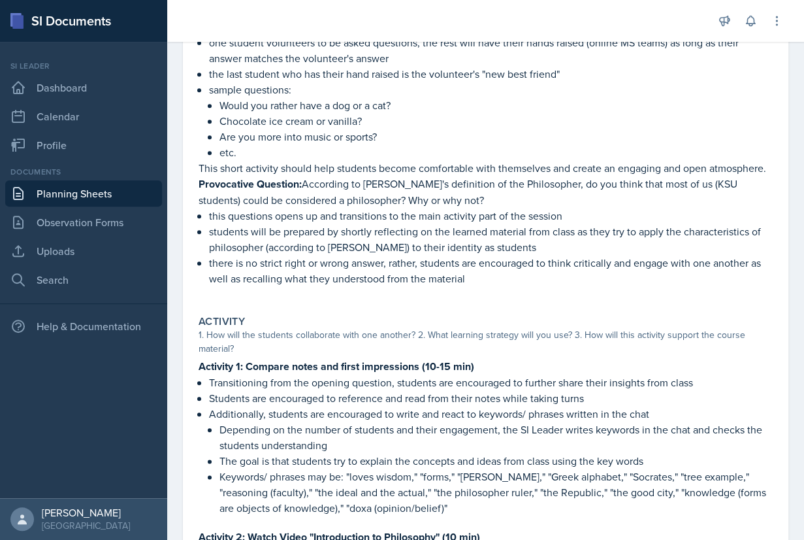
scroll to position [0, 0]
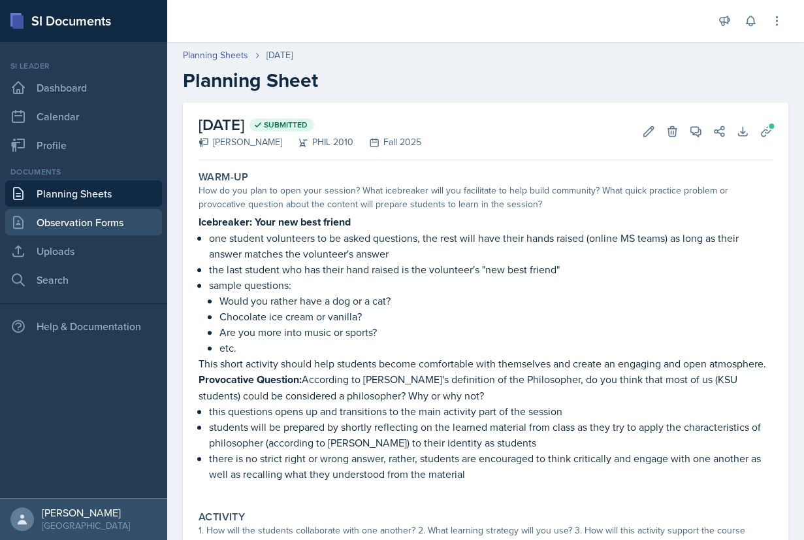
click at [99, 226] on link "Observation Forms" at bounding box center [83, 222] width 157 height 26
